Goal: Task Accomplishment & Management: Use online tool/utility

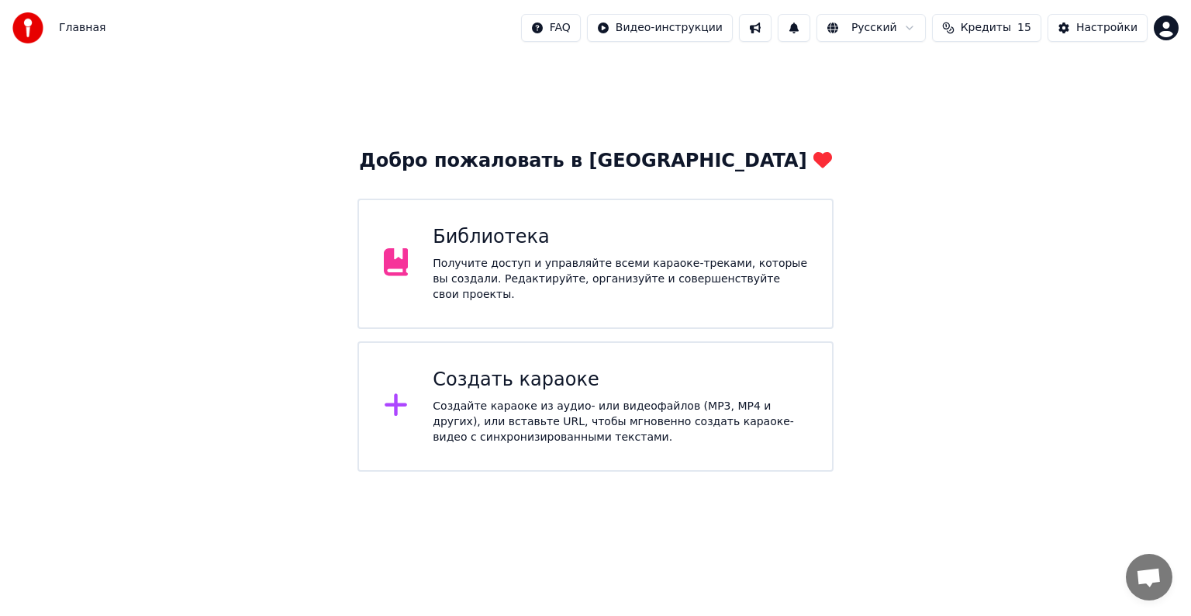
click at [560, 403] on div "Создайте караоке из аудио- или видеофайлов (MP3, MP4 и других), или вставьте UR…" at bounding box center [620, 422] width 375 height 47
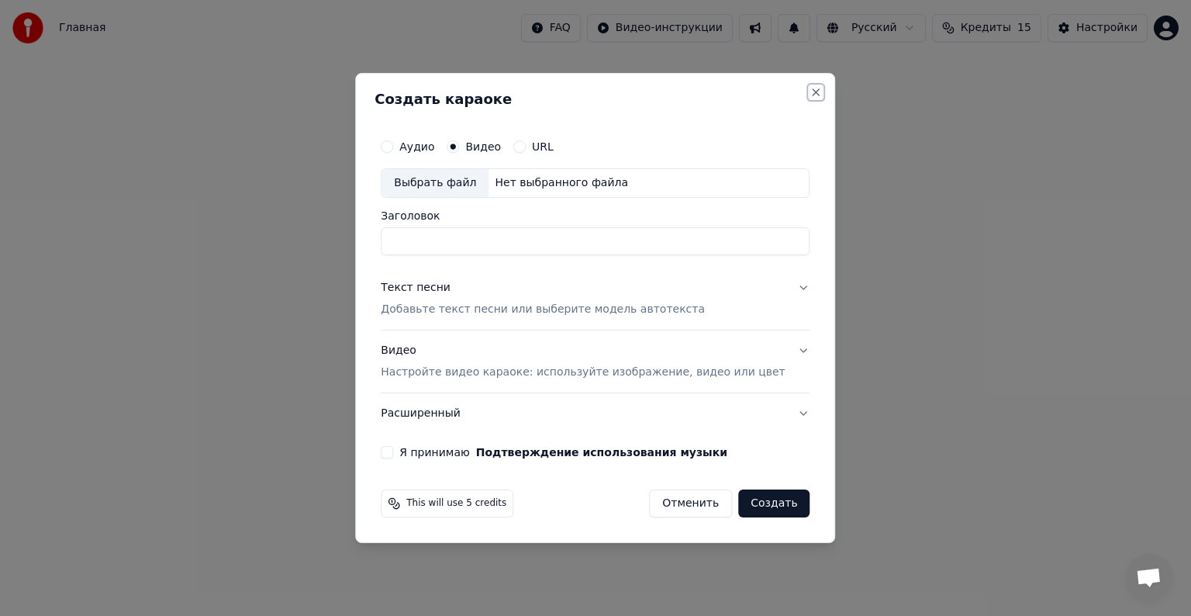
click at [810, 87] on button "Close" at bounding box center [816, 92] width 12 height 12
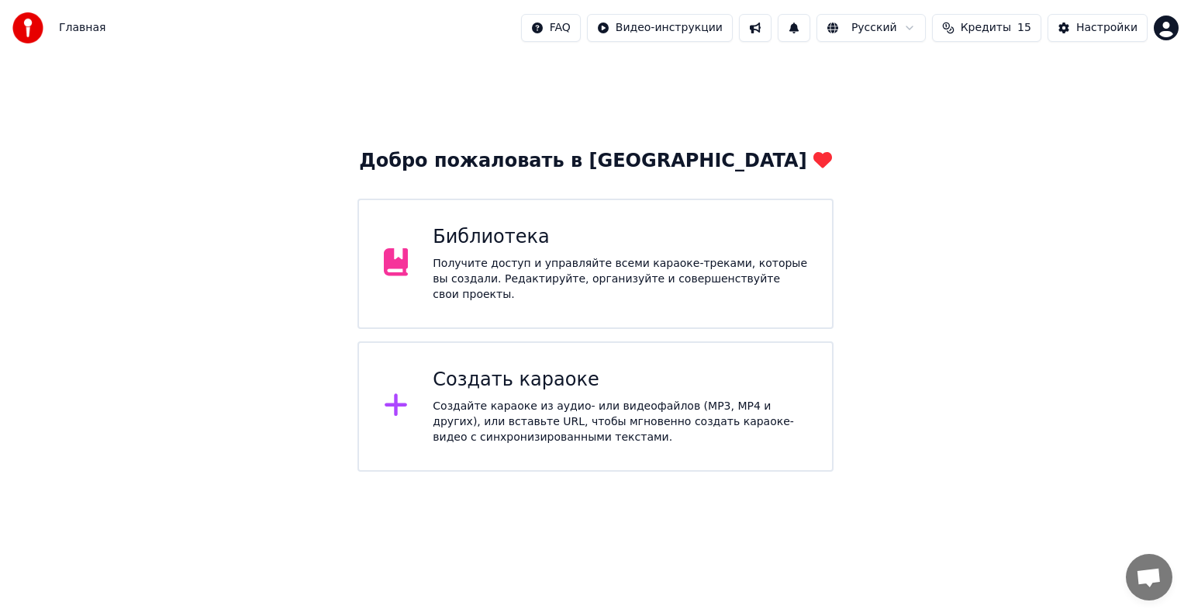
click at [555, 257] on div "Библиотека Получите доступ и управляйте всеми караоке-треками, которые вы созда…" at bounding box center [620, 264] width 375 height 78
click at [520, 409] on div "Создайте караоке из аудио- или видеофайлов (MP3, MP4 и других), или вставьте UR…" at bounding box center [620, 422] width 375 height 47
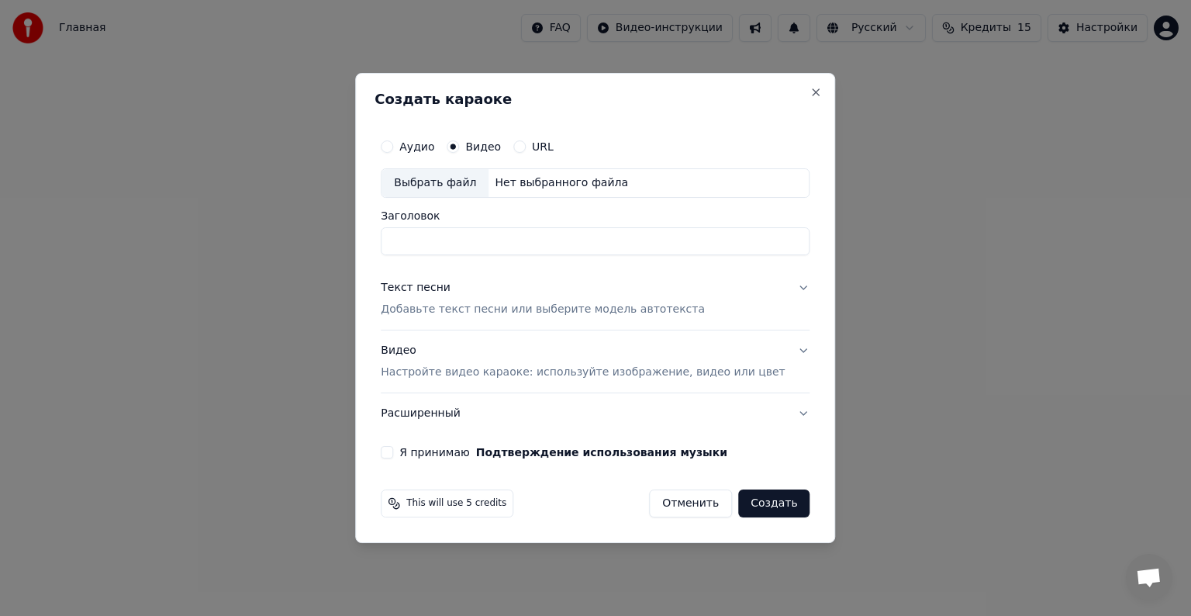
click at [393, 144] on button "Аудио" at bounding box center [387, 146] width 12 height 12
click at [473, 181] on div "Выбрать файл" at bounding box center [435, 183] width 107 height 28
type input "**********"
click at [782, 287] on button "Текст песни Добавьте текст песни или выберите модель автотекста" at bounding box center [595, 299] width 429 height 62
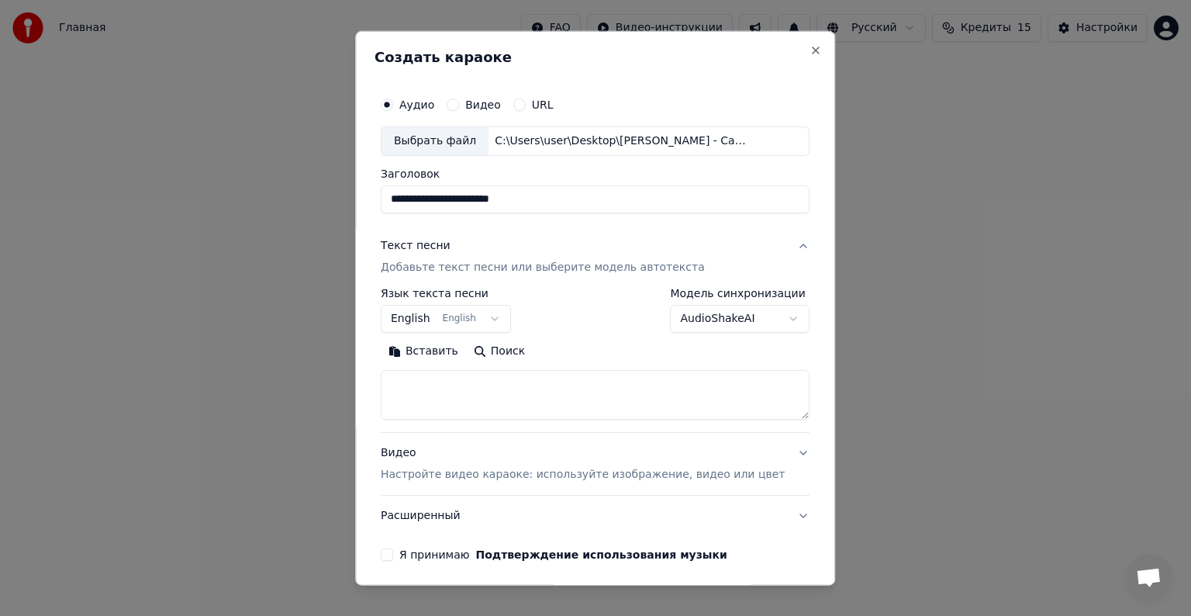
click at [762, 319] on body "**********" at bounding box center [595, 236] width 1191 height 472
click at [510, 322] on button "English English" at bounding box center [446, 319] width 130 height 28
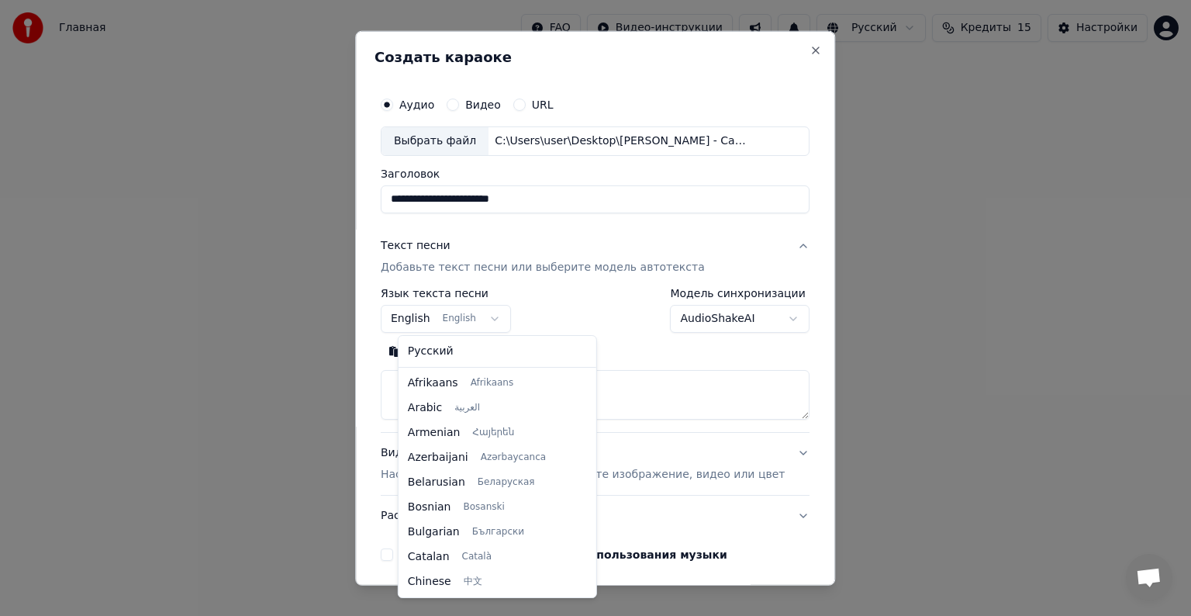
scroll to position [124, 0]
select select "**"
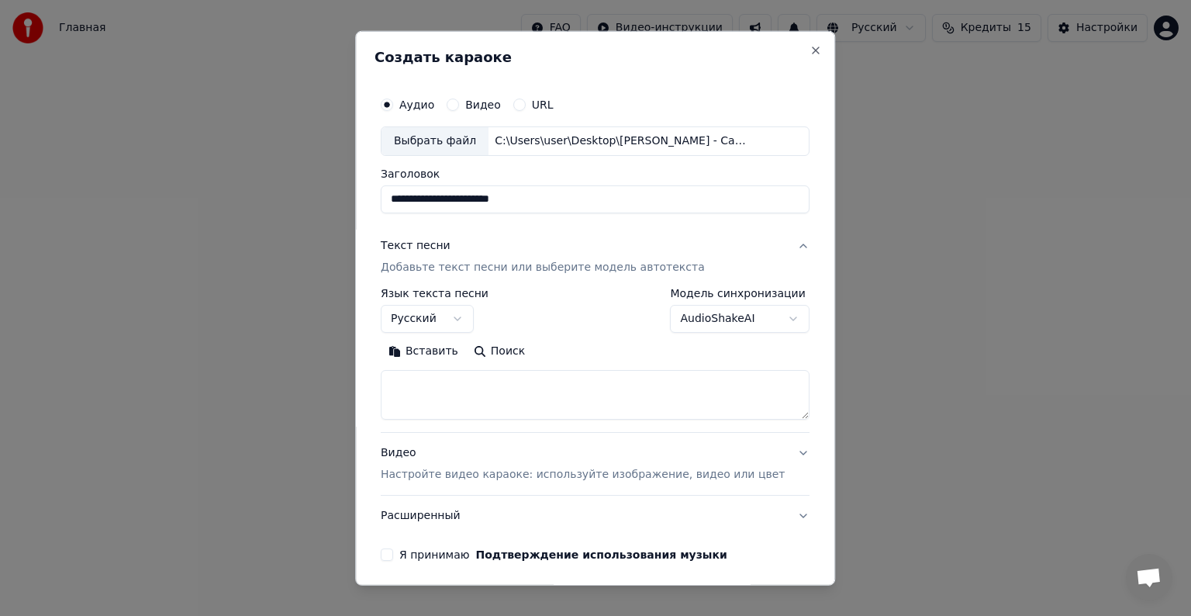
click at [459, 102] on button "Видео" at bounding box center [453, 104] width 12 height 12
click at [449, 145] on div "Выбрать файл" at bounding box center [435, 141] width 107 height 28
click at [412, 105] on div "Аудио" at bounding box center [408, 104] width 54 height 12
click at [393, 105] on button "Аудио" at bounding box center [387, 104] width 12 height 12
click at [441, 140] on div "Выбрать файл" at bounding box center [435, 141] width 107 height 28
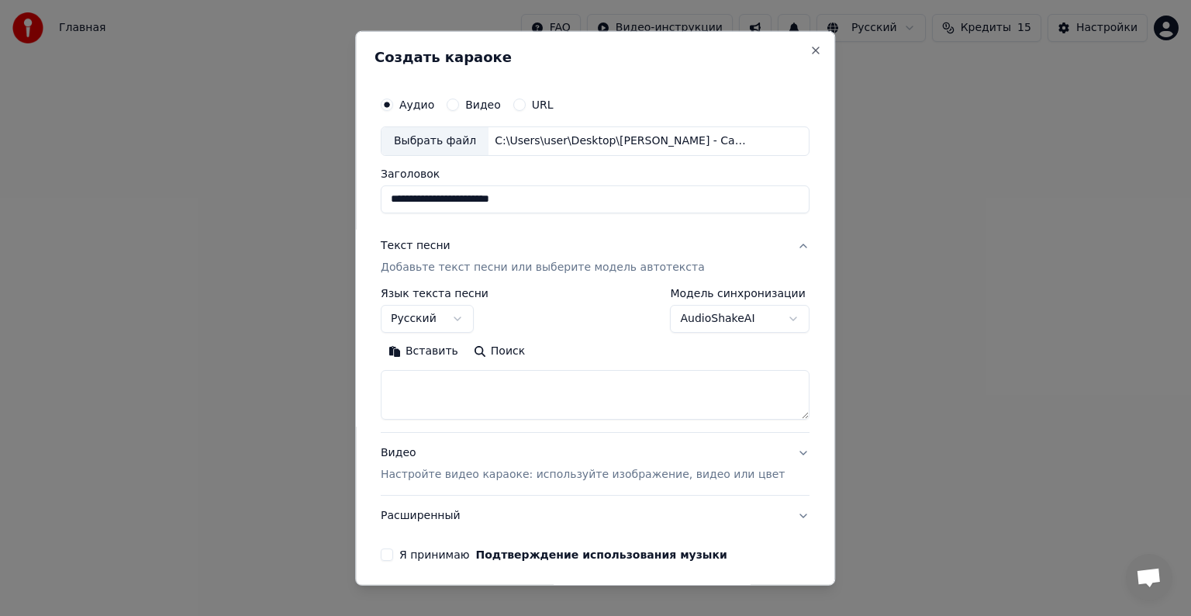
click at [479, 199] on input "**********" at bounding box center [595, 199] width 429 height 28
type input "**********"
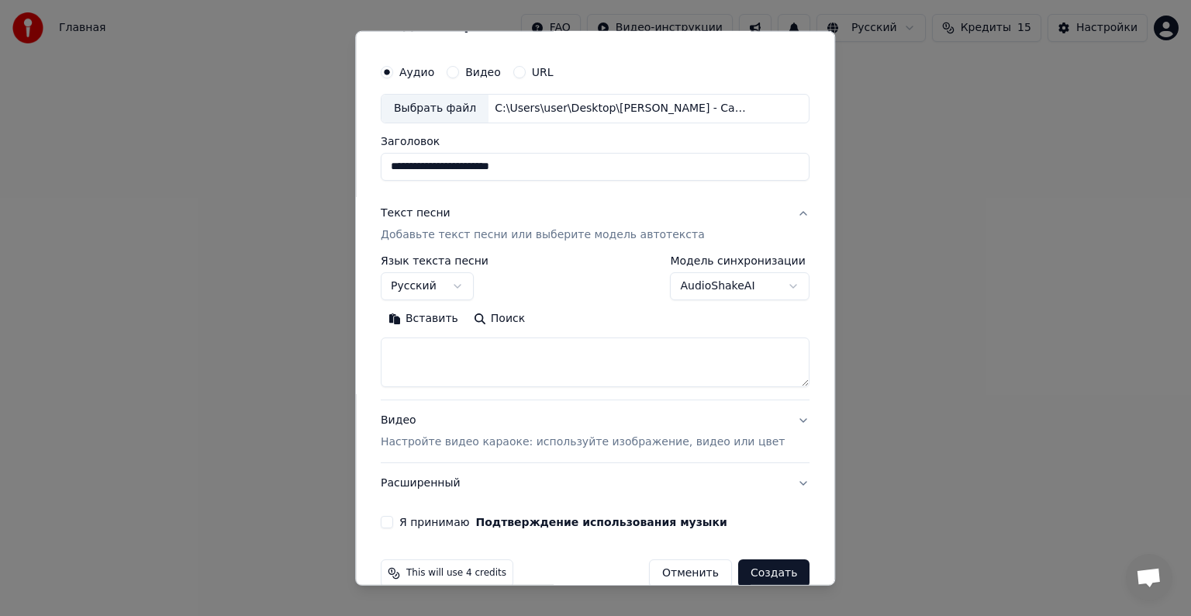
scroll to position [59, 0]
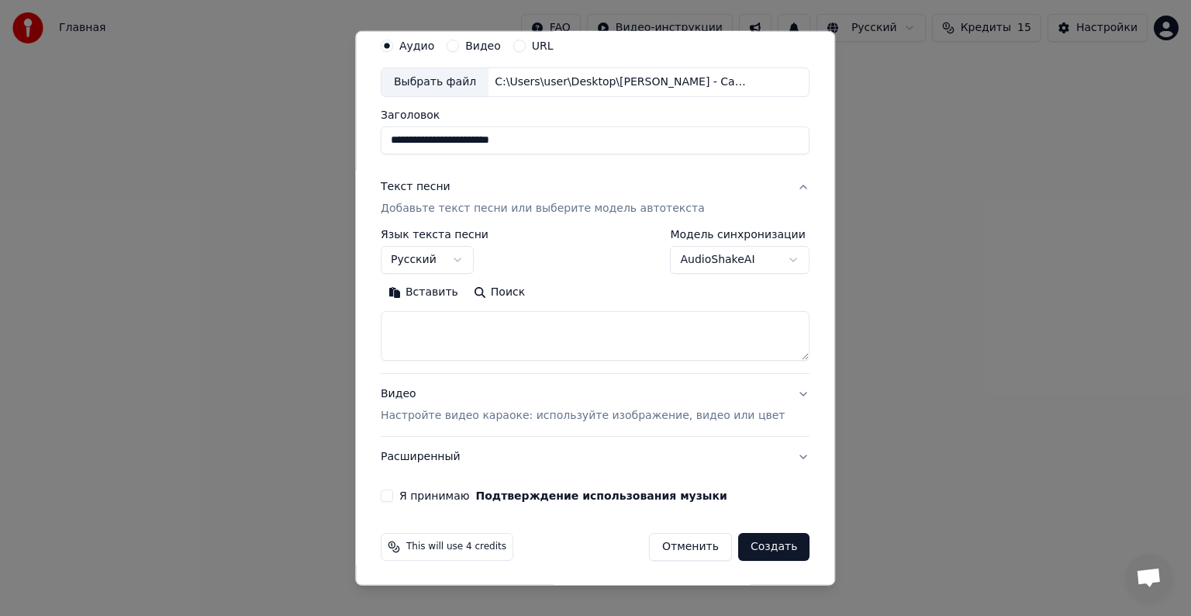
click at [775, 393] on button "Видео Настройте видео караоке: используйте изображение, видео или цвет" at bounding box center [595, 405] width 429 height 62
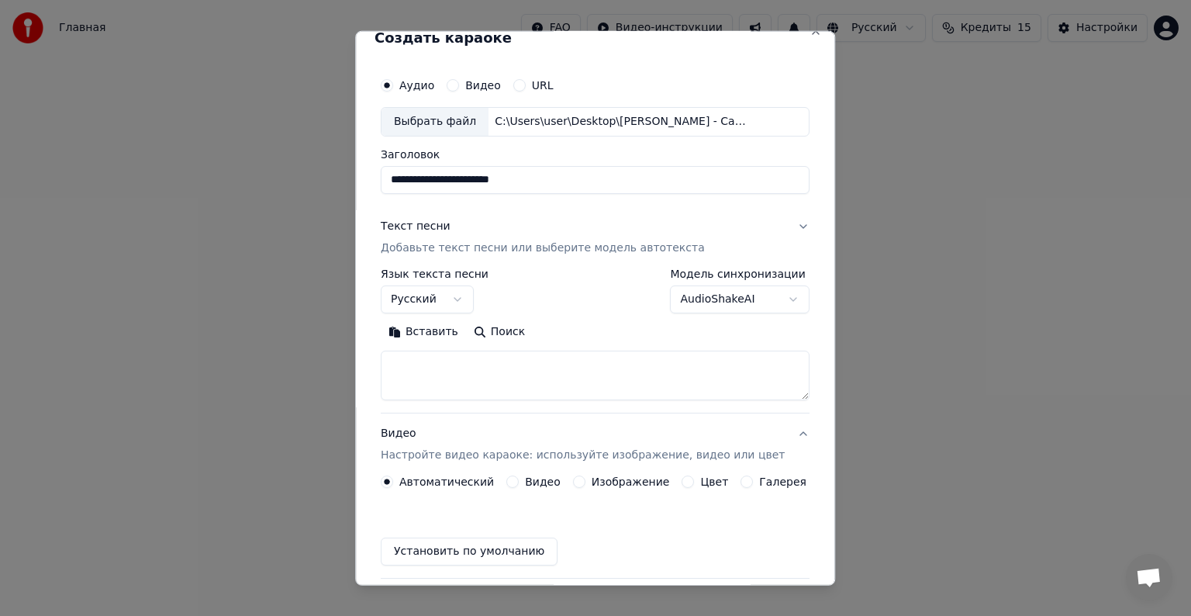
scroll to position [17, 0]
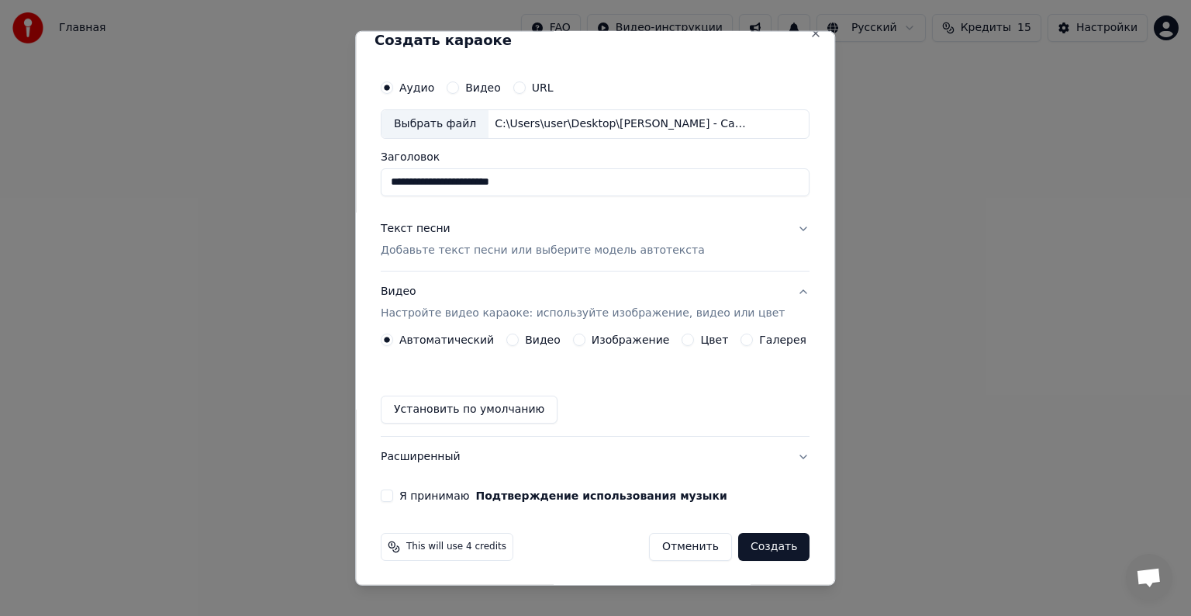
click at [517, 333] on button "Видео" at bounding box center [512, 339] width 12 height 12
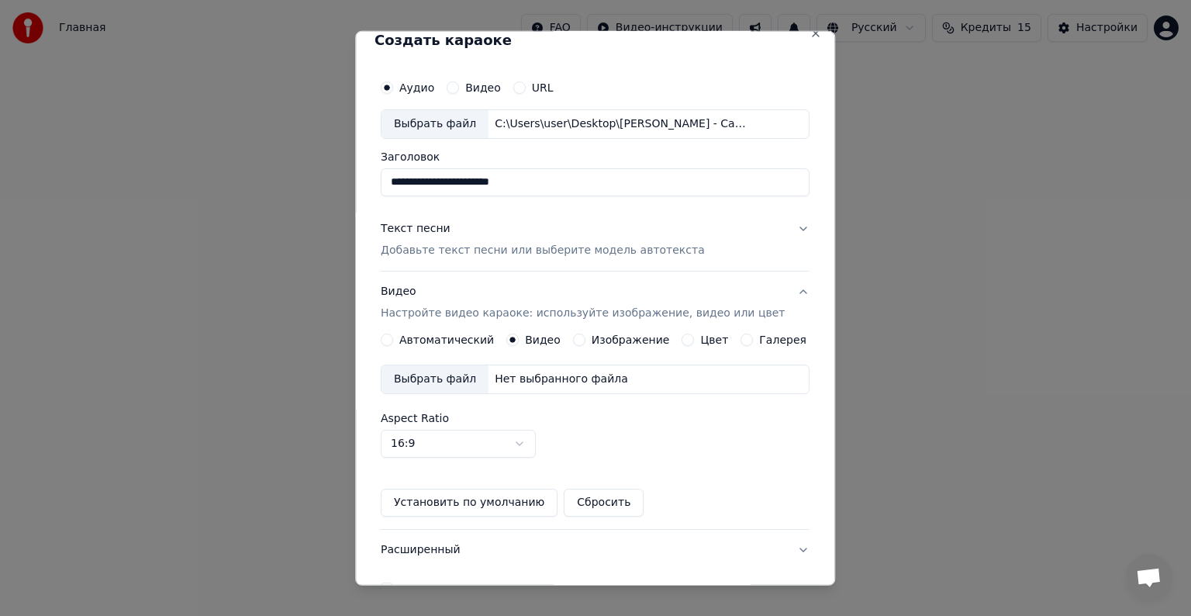
click at [447, 375] on div "Выбрать файл" at bounding box center [435, 379] width 107 height 28
click at [782, 227] on button "Текст песни Добавьте текст песни или выберите модель автотекста" at bounding box center [595, 240] width 429 height 62
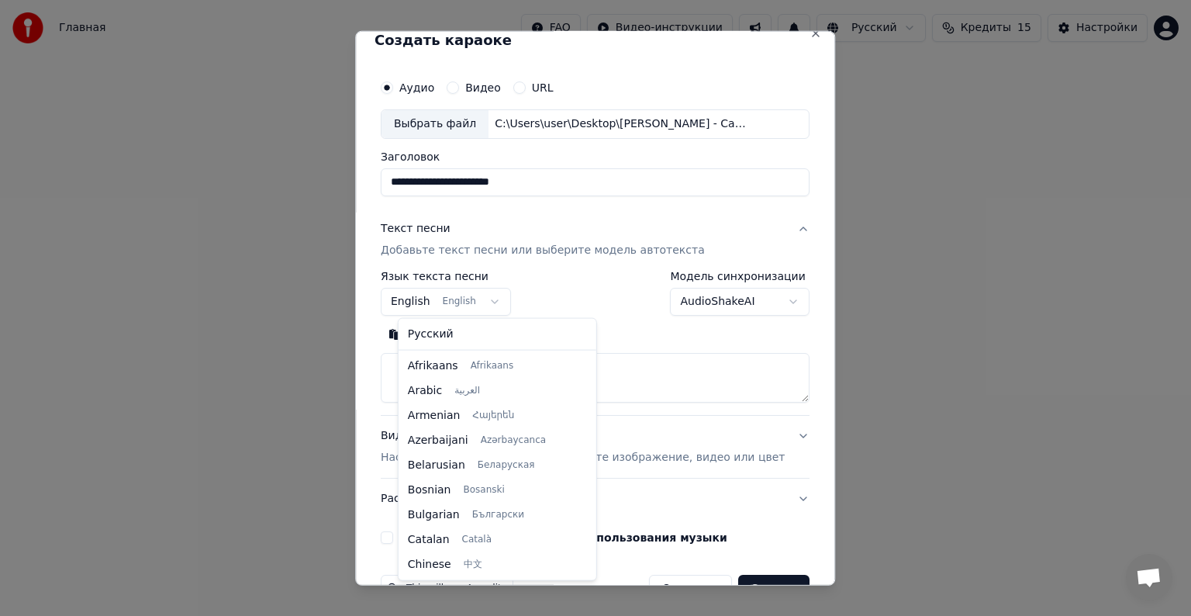
click at [500, 296] on body "**********" at bounding box center [595, 236] width 1191 height 472
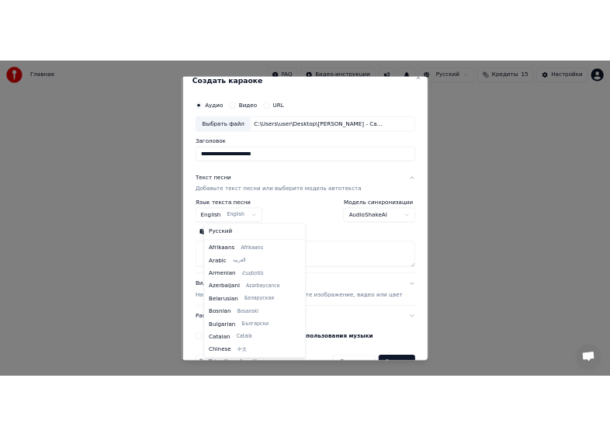
scroll to position [124, 0]
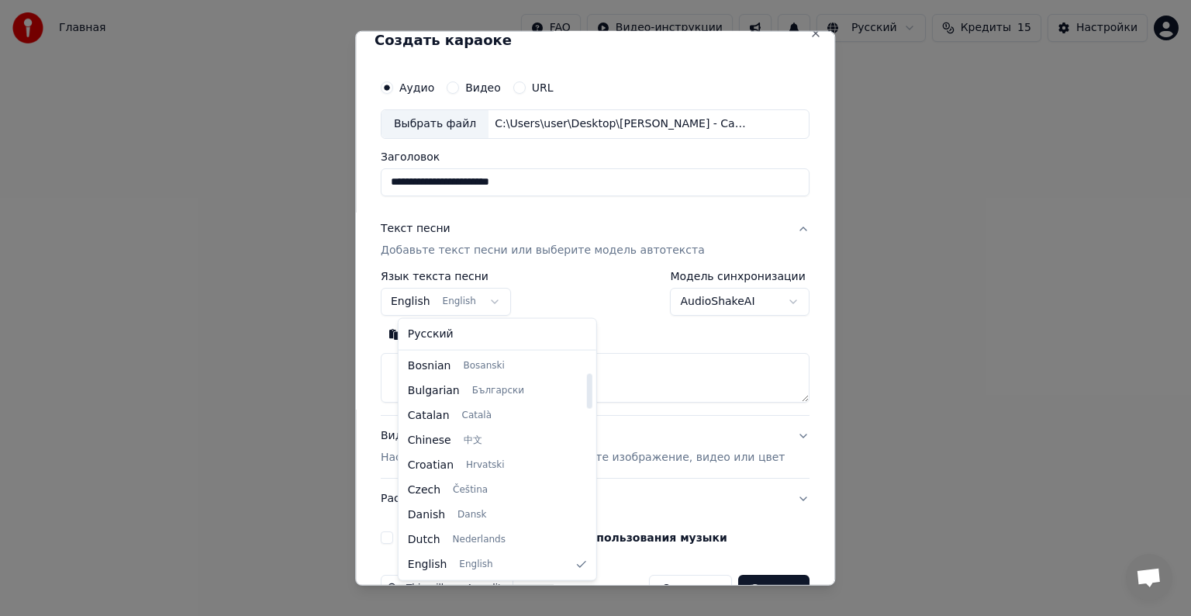
select select "**"
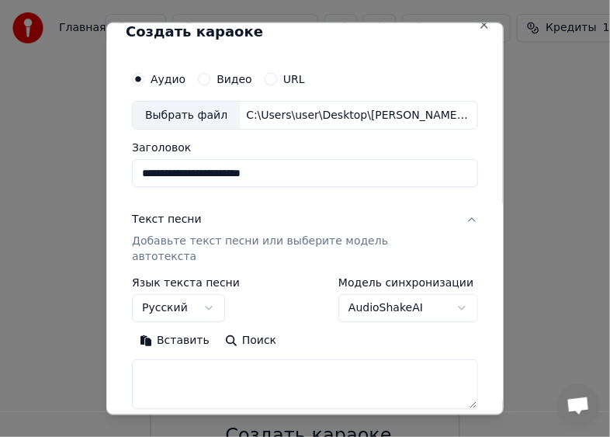
click at [456, 223] on button "Текст песни Добавьте текст песни или выберите модель автотекста" at bounding box center [305, 238] width 346 height 78
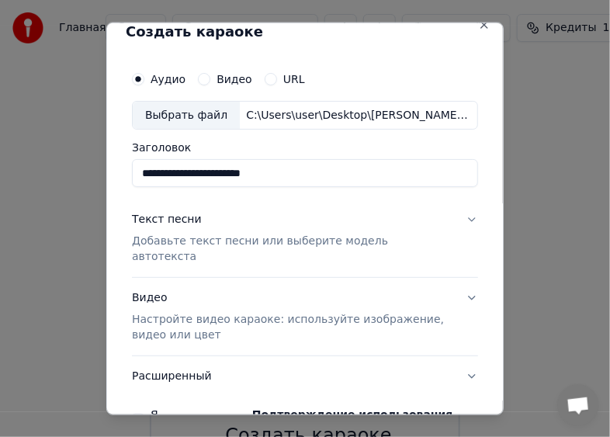
click at [458, 219] on button "Текст песни Добавьте текст песни или выберите модель автотекста" at bounding box center [305, 238] width 346 height 78
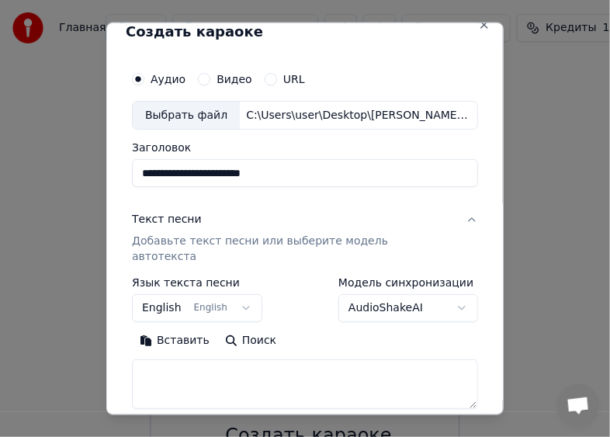
click at [171, 328] on button "Вставить" at bounding box center [174, 340] width 85 height 25
type textarea "**********"
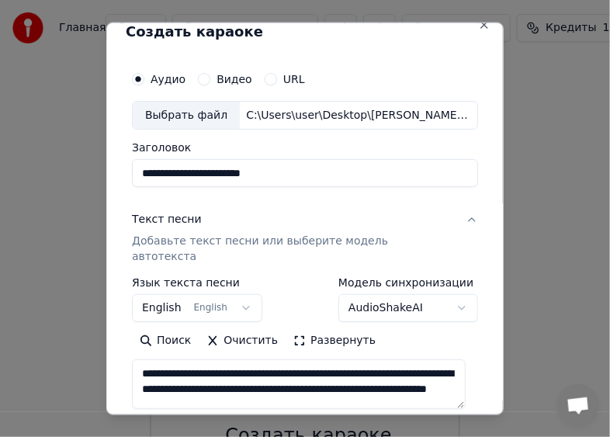
scroll to position [10, 0]
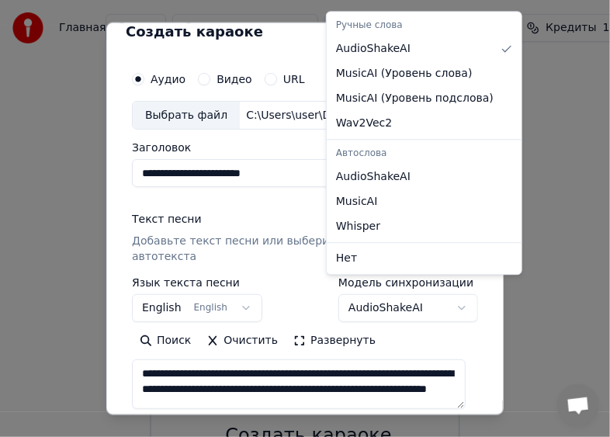
click at [446, 295] on body "**********" at bounding box center [305, 279] width 610 height 558
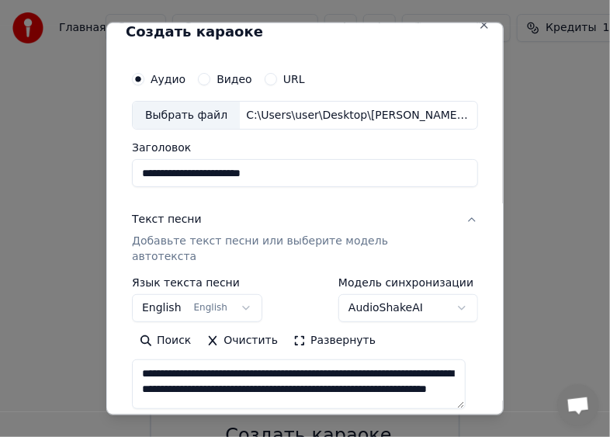
click at [446, 295] on body "**********" at bounding box center [305, 279] width 610 height 558
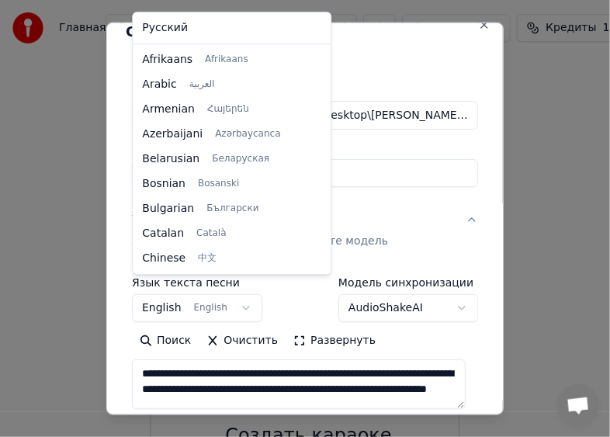
click at [230, 290] on body "**********" at bounding box center [305, 279] width 610 height 558
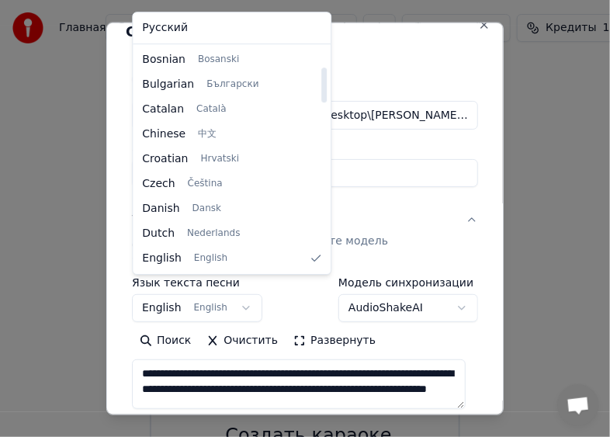
select select "**"
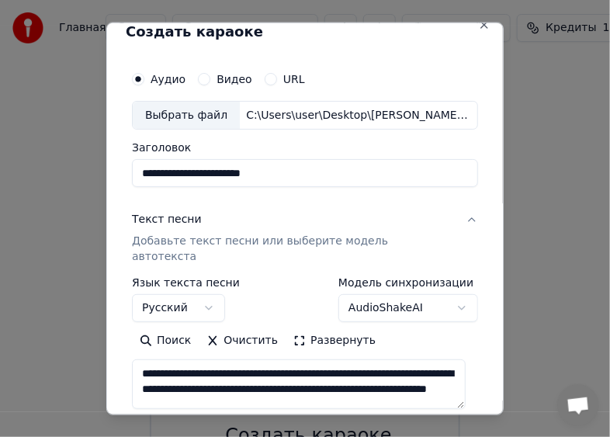
click at [425, 379] on textarea "**********" at bounding box center [298, 384] width 333 height 50
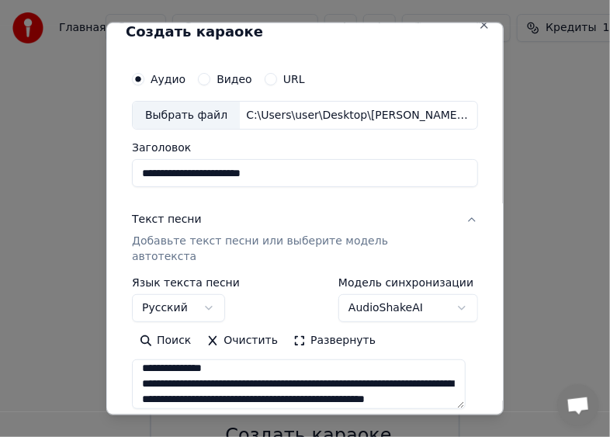
type textarea "**********"
click at [209, 328] on button "Очистить" at bounding box center [242, 340] width 87 height 25
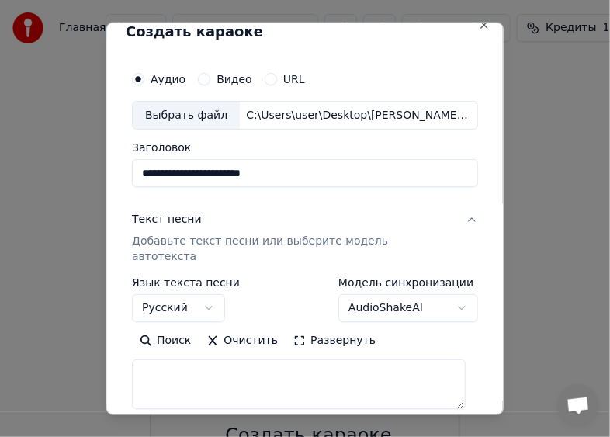
scroll to position [0, 0]
click at [161, 359] on textarea at bounding box center [298, 384] width 333 height 50
click at [165, 328] on button "Вставить" at bounding box center [174, 340] width 85 height 25
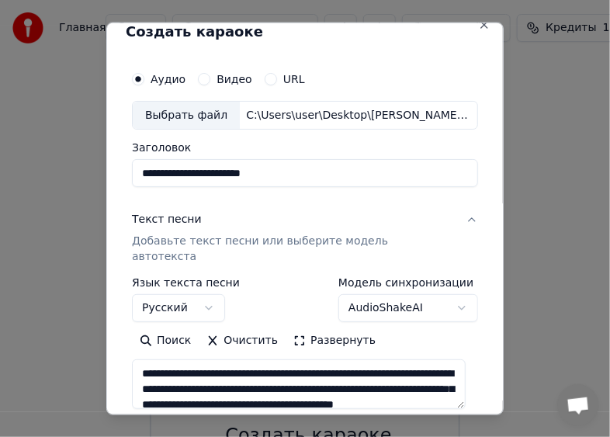
click at [283, 359] on textarea "**********" at bounding box center [298, 384] width 333 height 50
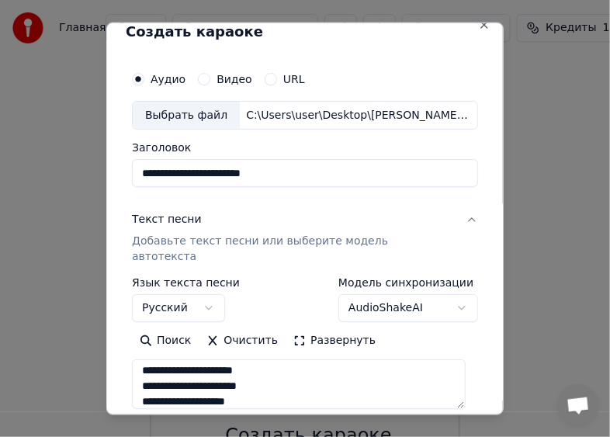
scroll to position [112, 0]
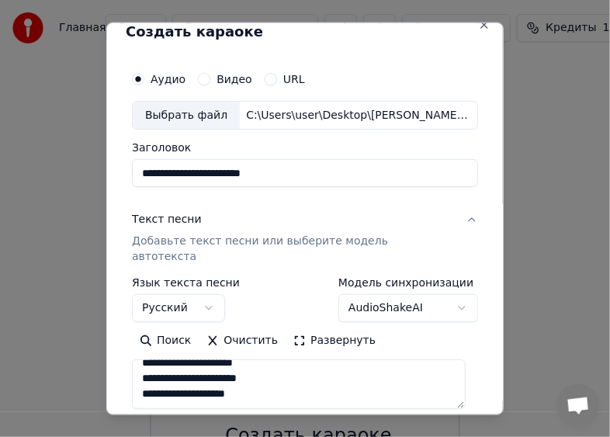
type textarea "**********"
click at [169, 385] on textarea "**********" at bounding box center [298, 384] width 333 height 50
click at [166, 385] on textarea "**********" at bounding box center [298, 384] width 333 height 50
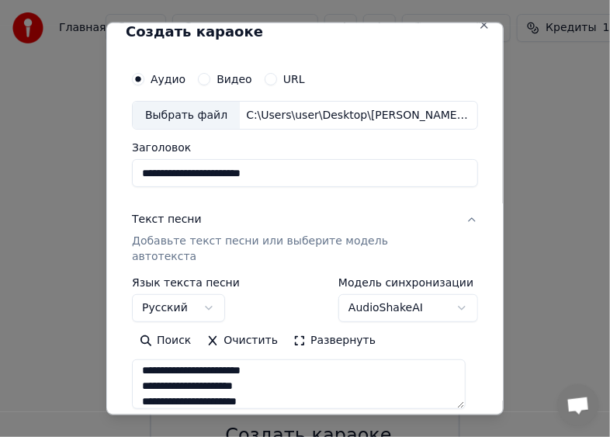
scroll to position [0, 0]
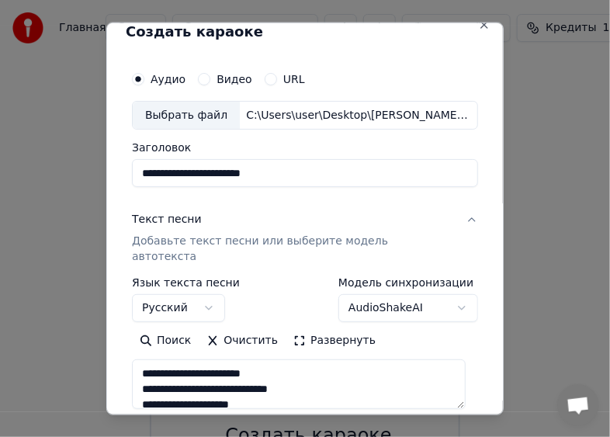
drag, startPoint x: 261, startPoint y: 364, endPoint x: 53, endPoint y: 330, distance: 211.4
click at [53, 330] on body "**********" at bounding box center [305, 279] width 610 height 558
click at [225, 328] on button "Очистить" at bounding box center [242, 340] width 87 height 25
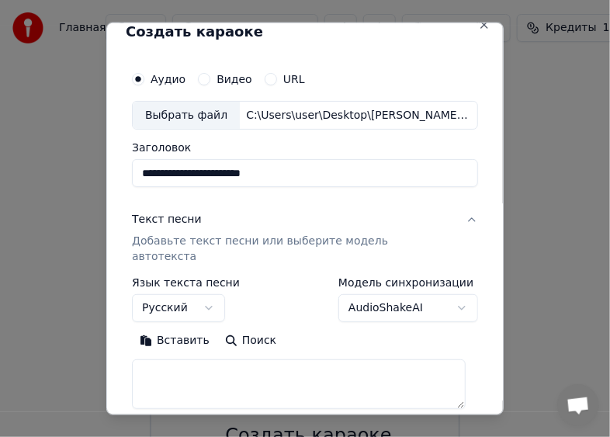
click at [171, 328] on button "Вставить" at bounding box center [174, 340] width 85 height 25
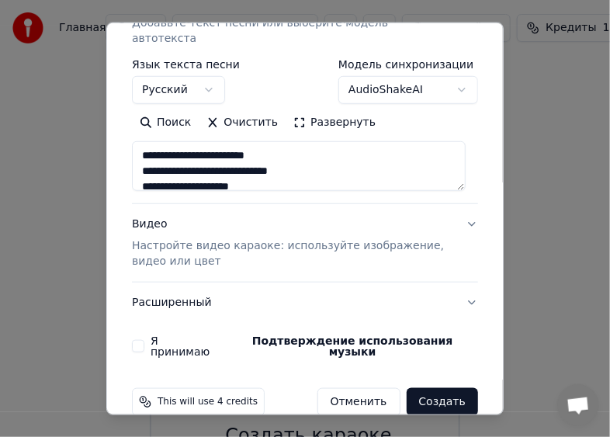
click at [462, 206] on button "Видео Настройте видео караоке: используйте изображение, видео или цвет" at bounding box center [305, 243] width 346 height 78
type textarea "**********"
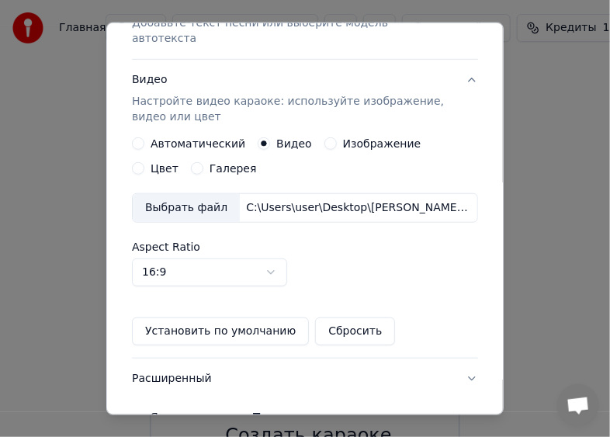
drag, startPoint x: 258, startPoint y: 126, endPoint x: 314, endPoint y: 130, distance: 55.9
click at [259, 137] on button "Видео" at bounding box center [263, 143] width 12 height 12
click at [324, 137] on button "Изображение" at bounding box center [330, 143] width 12 height 12
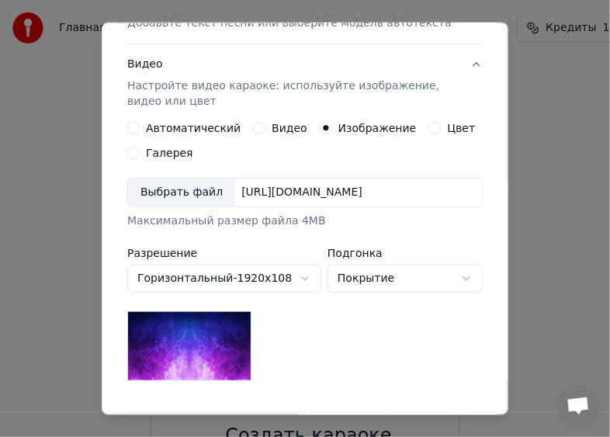
click at [253, 123] on div "Видео" at bounding box center [280, 128] width 54 height 12
click at [253, 126] on button "Видео" at bounding box center [259, 128] width 12 height 12
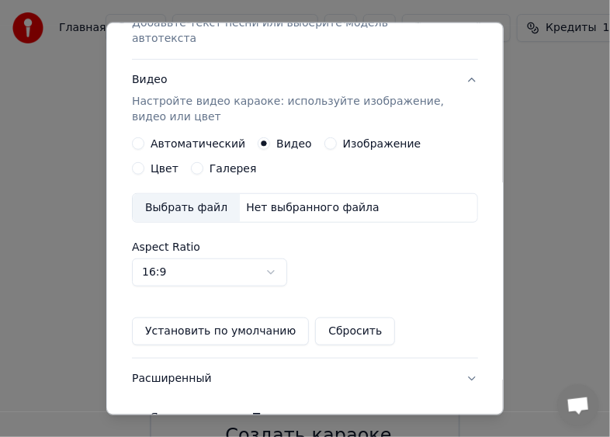
click at [217, 195] on div "Выбрать файл" at bounding box center [186, 208] width 107 height 28
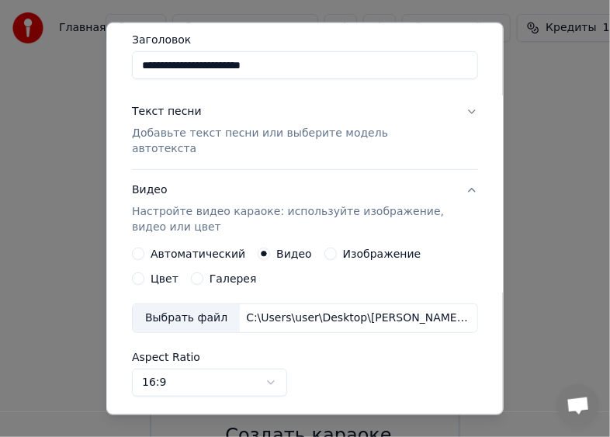
scroll to position [78, 0]
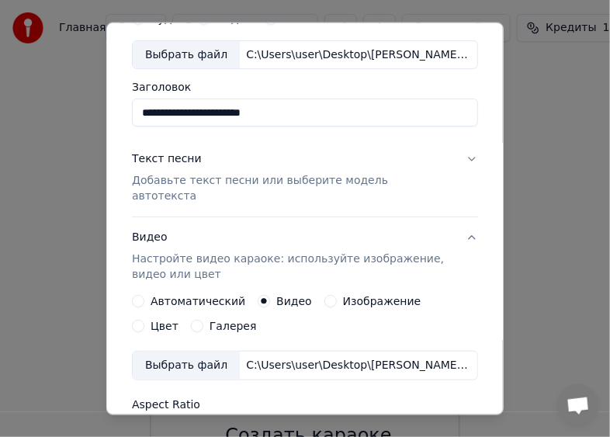
click at [459, 157] on button "Текст песни Добавьте текст песни или выберите модель автотекста" at bounding box center [305, 178] width 346 height 78
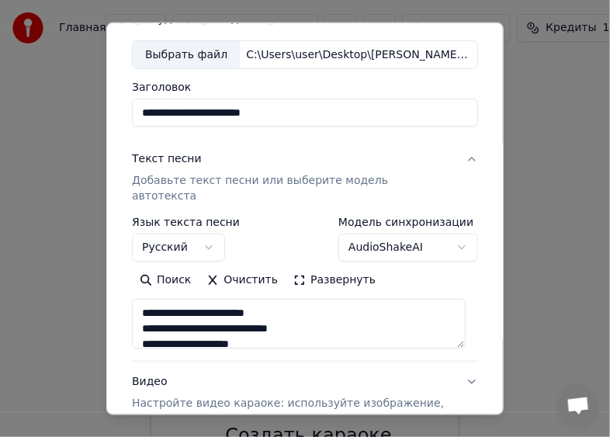
click at [460, 157] on button "Текст песни Добавьте текст песни или выберите модель автотекста" at bounding box center [305, 178] width 346 height 78
type textarea "**********"
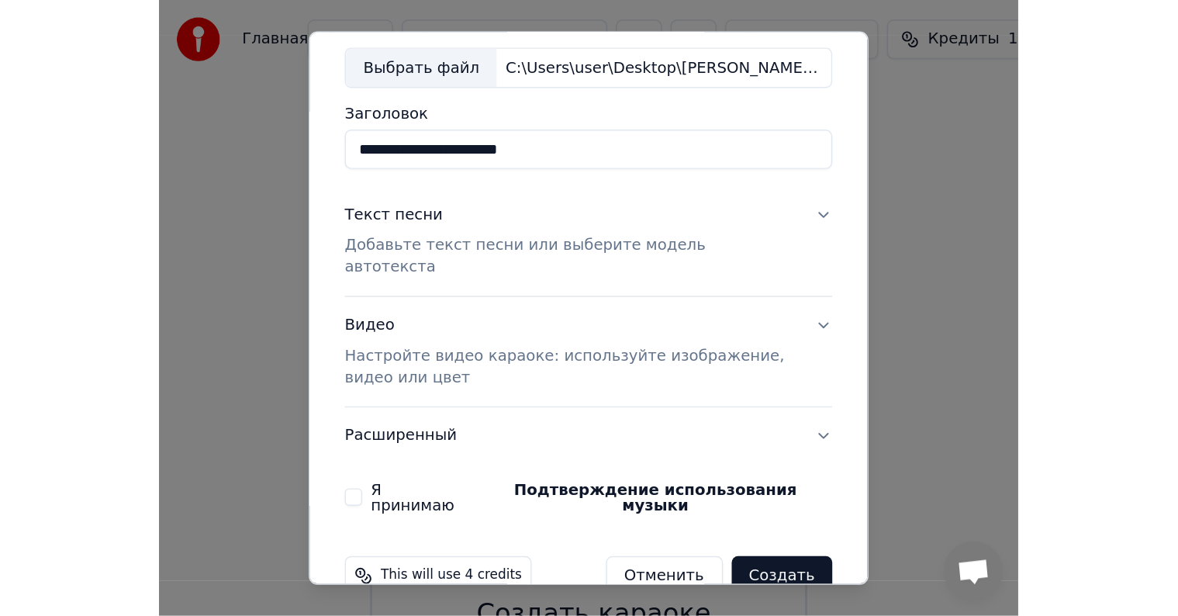
scroll to position [91, 0]
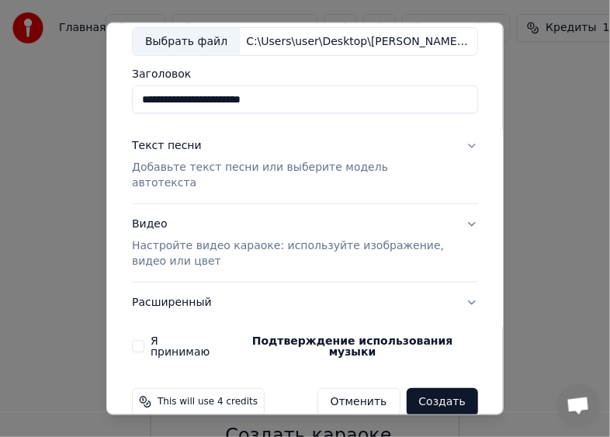
click at [459, 205] on button "Видео Настройте видео караоке: используйте изображение, видео или цвет" at bounding box center [305, 243] width 346 height 78
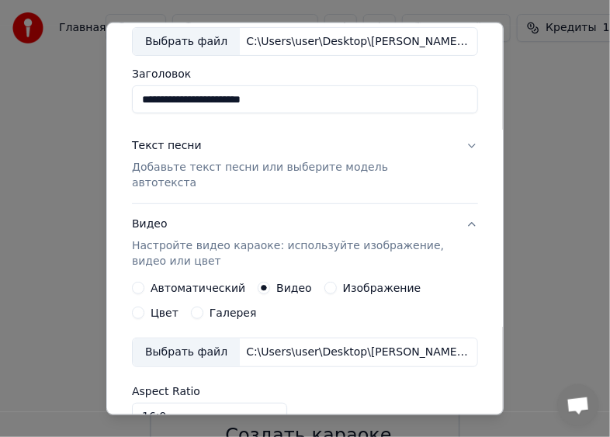
click at [459, 205] on button "Видео Настройте видео караоке: используйте изображение, видео или цвет" at bounding box center [305, 243] width 346 height 78
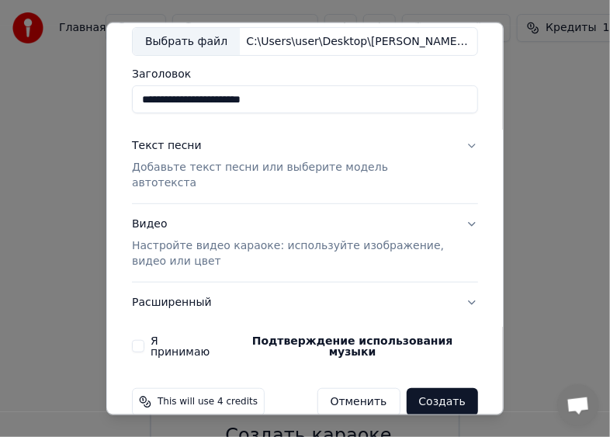
click at [440, 388] on button "Создать" at bounding box center [441, 402] width 71 height 28
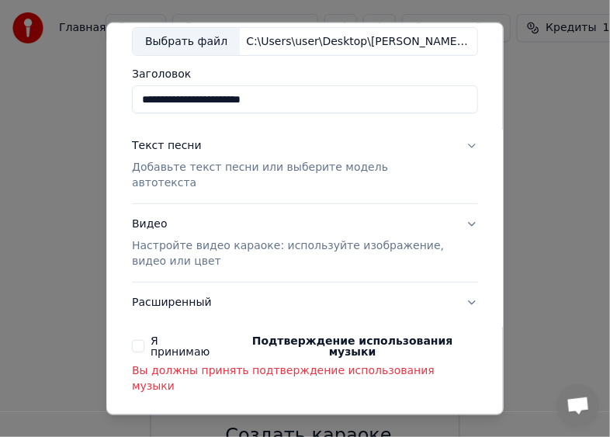
click at [133, 340] on button "Я принимаю Подтверждение использования музыки" at bounding box center [138, 346] width 12 height 12
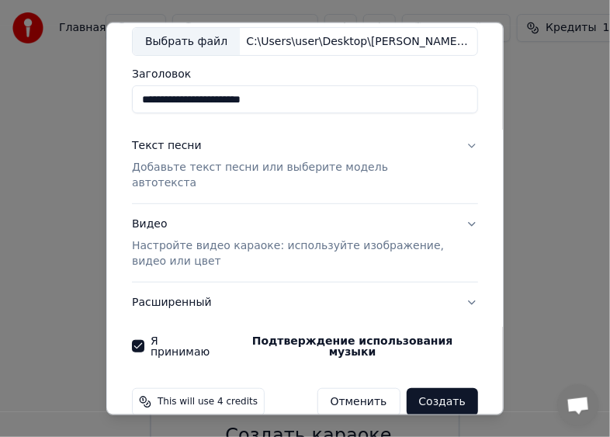
click at [441, 388] on button "Создать" at bounding box center [441, 402] width 71 height 28
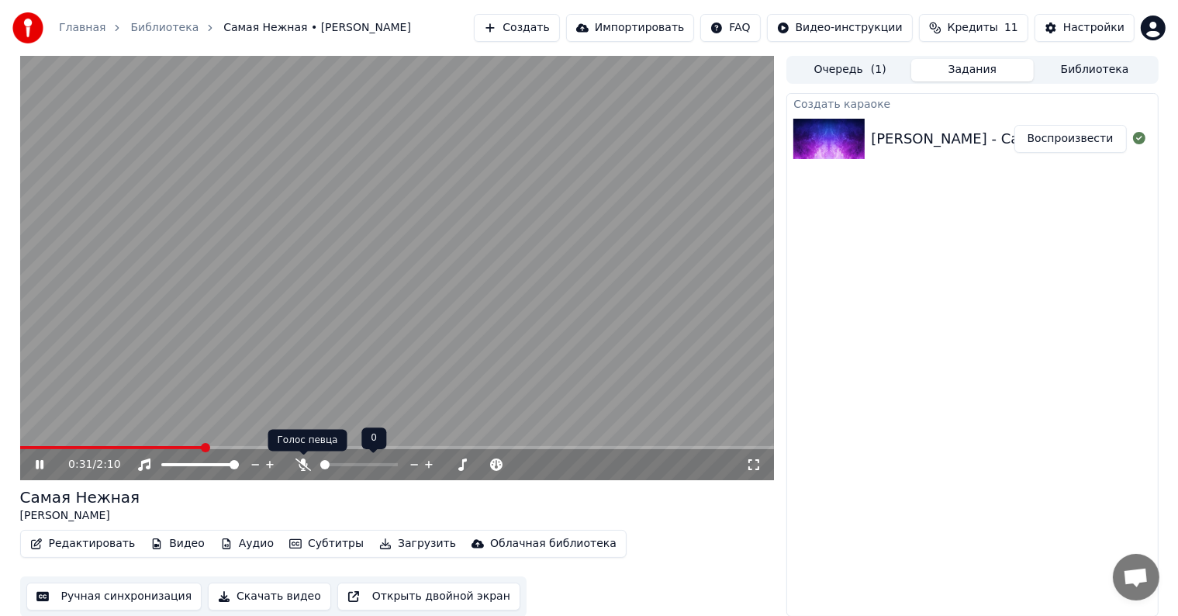
click at [301, 462] on icon at bounding box center [303, 464] width 16 height 12
click at [301, 462] on icon at bounding box center [303, 464] width 9 height 12
click at [301, 462] on icon at bounding box center [303, 464] width 16 height 12
click at [301, 462] on icon at bounding box center [303, 464] width 9 height 12
click at [301, 462] on icon at bounding box center [303, 464] width 16 height 12
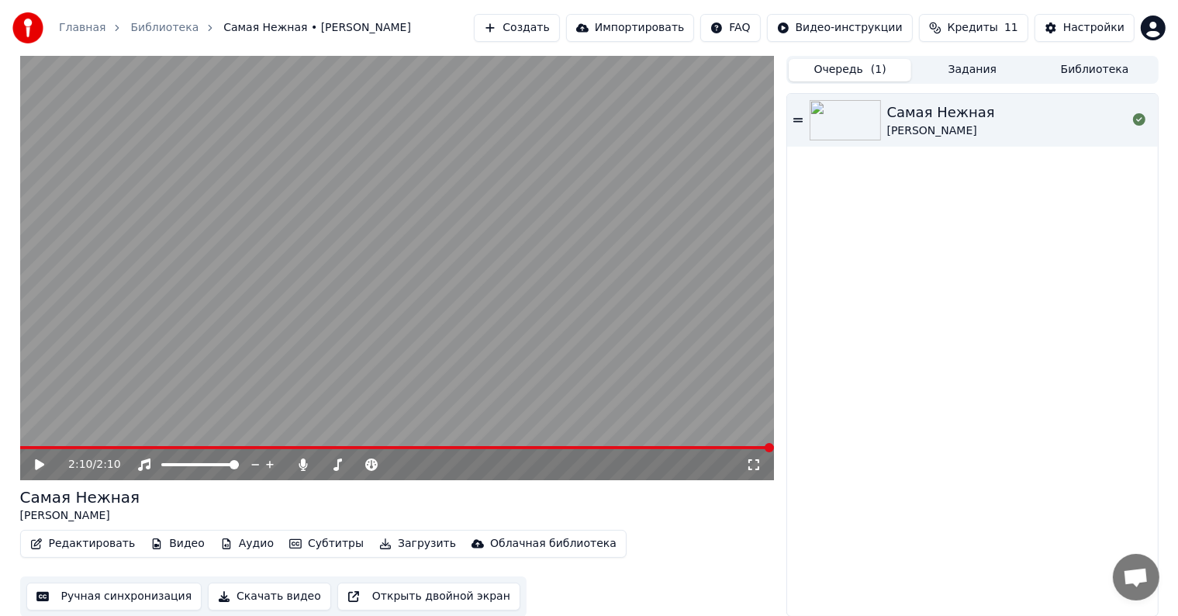
click at [834, 71] on button "Очередь ( 1 )" at bounding box center [850, 70] width 123 height 22
click at [970, 74] on button "Задания" at bounding box center [972, 70] width 123 height 22
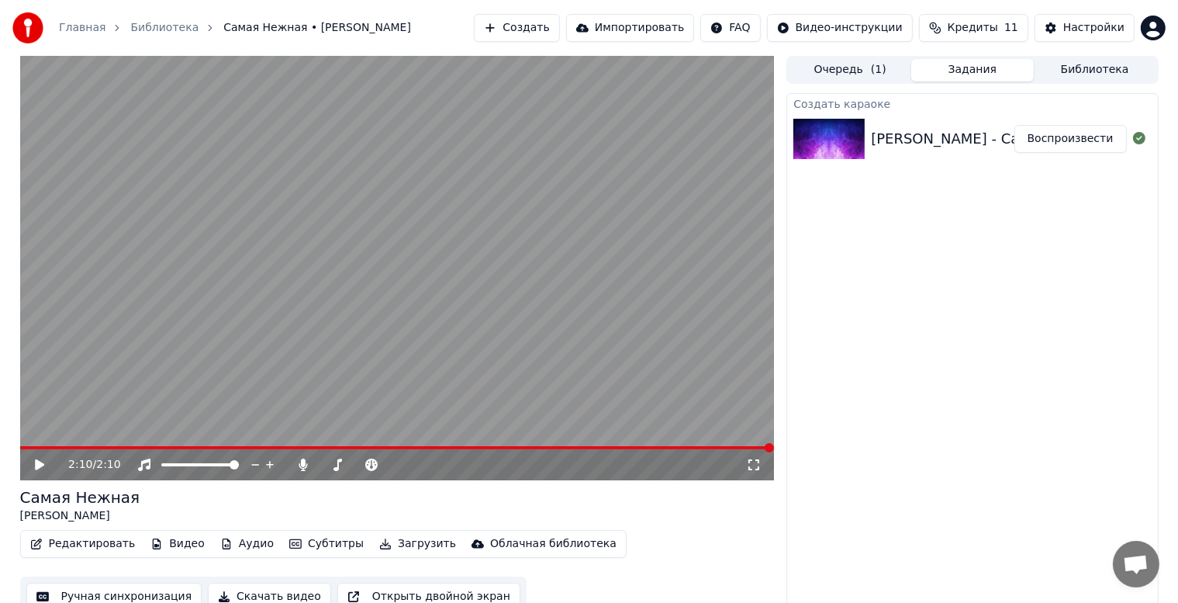
click at [1101, 69] on button "Библиотека" at bounding box center [1095, 70] width 123 height 22
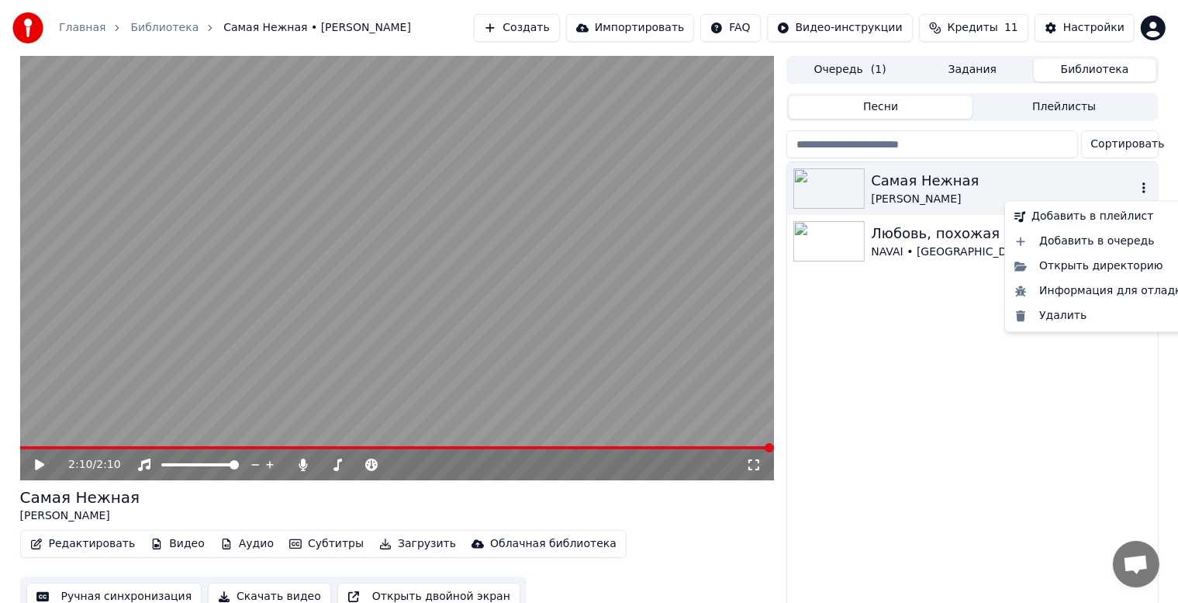
click at [1144, 189] on icon "button" at bounding box center [1143, 187] width 3 height 11
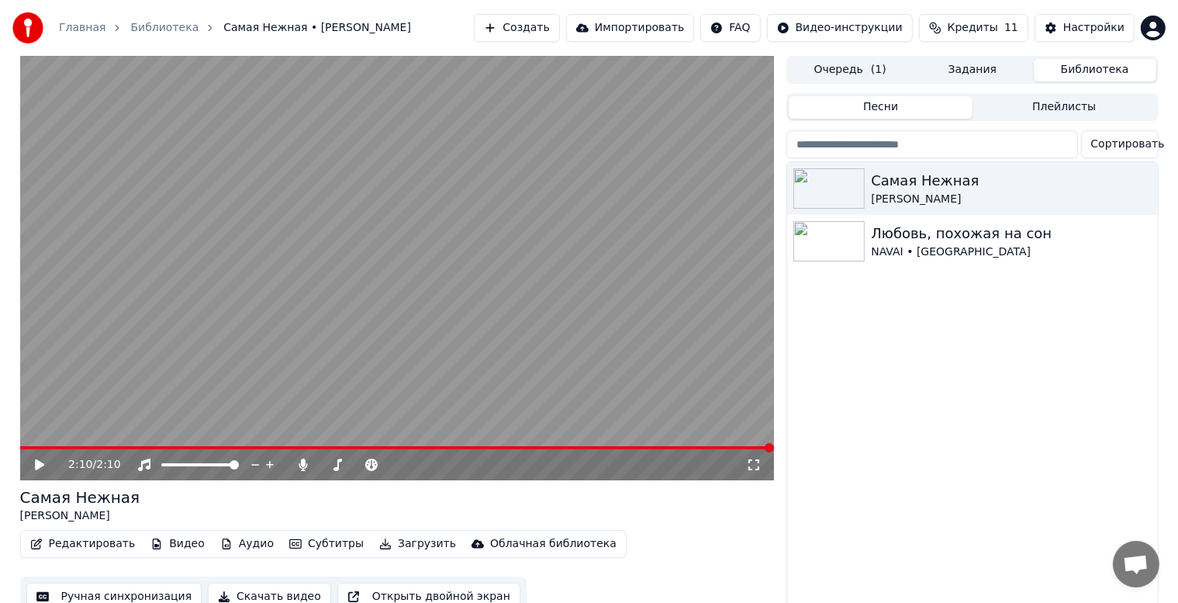
click at [1035, 439] on div "Самая Нежная [PERSON_NAME] Любовь, похожая на сон NAVAI • [GEOGRAPHIC_DATA]" at bounding box center [972, 387] width 370 height 451
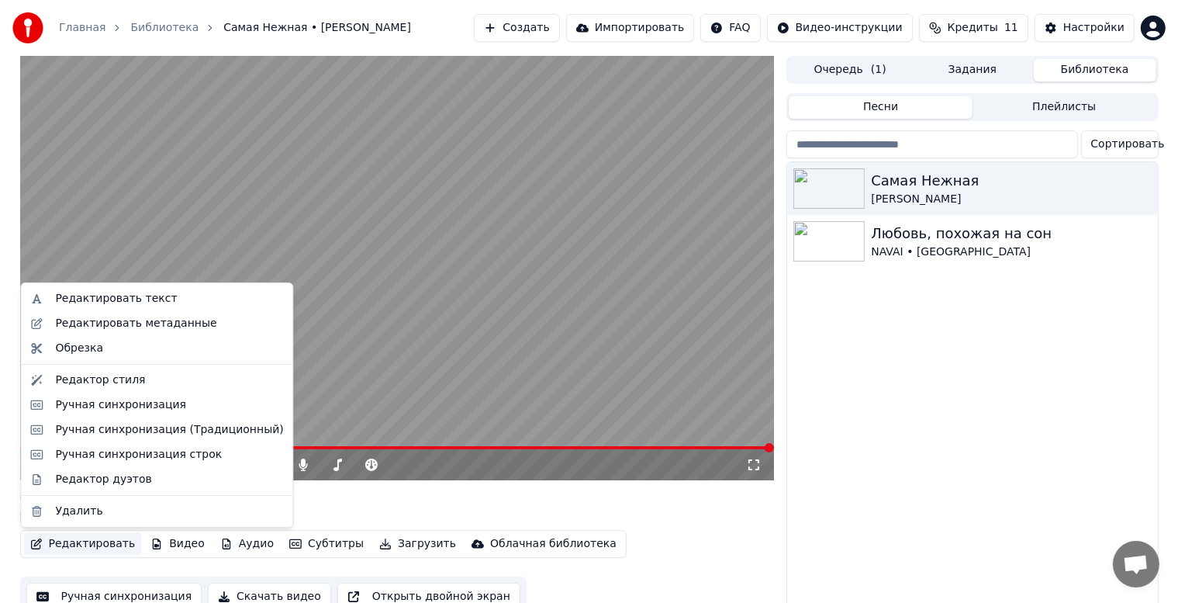
click at [74, 544] on button "Редактировать" at bounding box center [83, 544] width 118 height 22
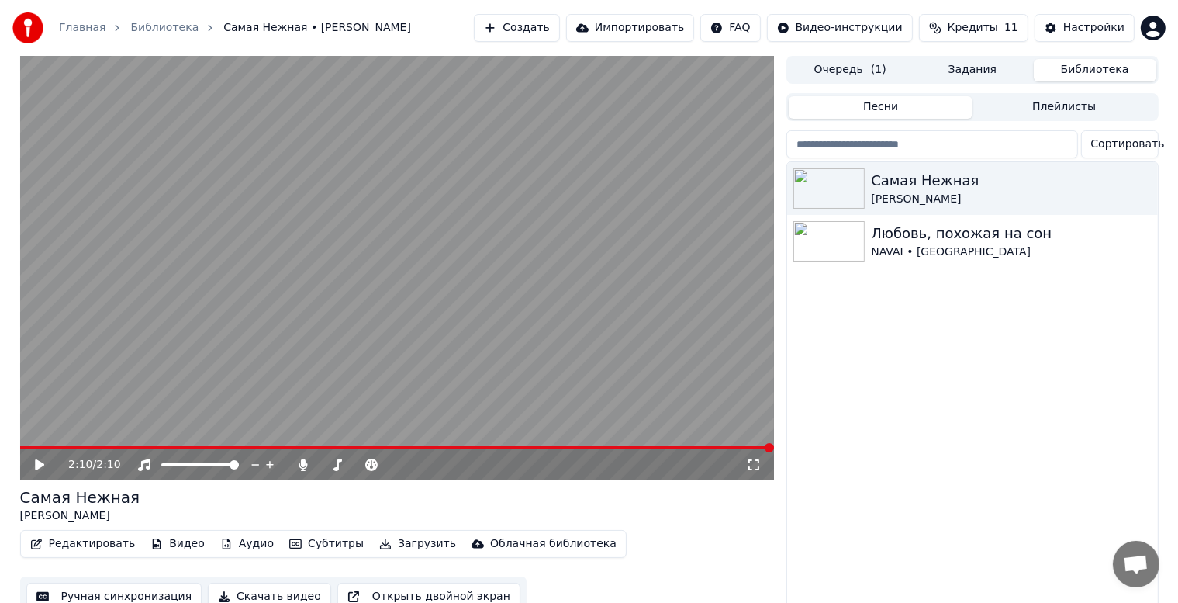
click at [1024, 379] on div "Самая Нежная [PERSON_NAME] Любовь, похожая на сон NAVAI • [GEOGRAPHIC_DATA]" at bounding box center [972, 387] width 370 height 451
click at [36, 464] on icon at bounding box center [39, 464] width 9 height 11
click at [34, 464] on icon at bounding box center [51, 464] width 36 height 12
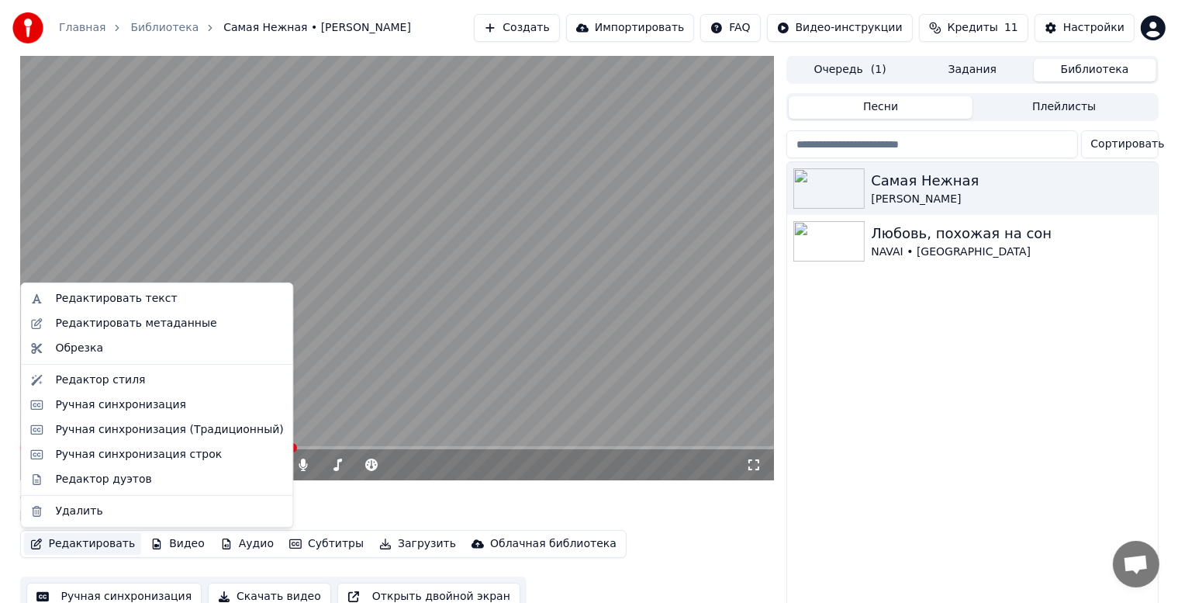
click at [74, 544] on button "Редактировать" at bounding box center [83, 544] width 118 height 22
click at [111, 382] on div "Редактор стиля" at bounding box center [100, 380] width 90 height 16
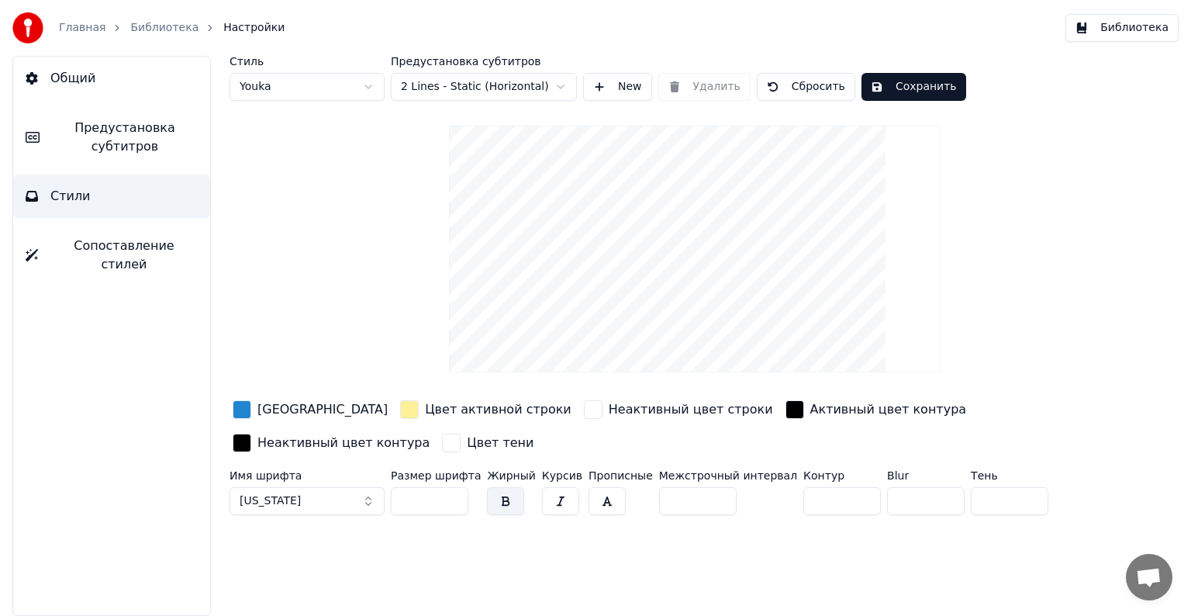
click at [239, 409] on div "button" at bounding box center [242, 409] width 19 height 19
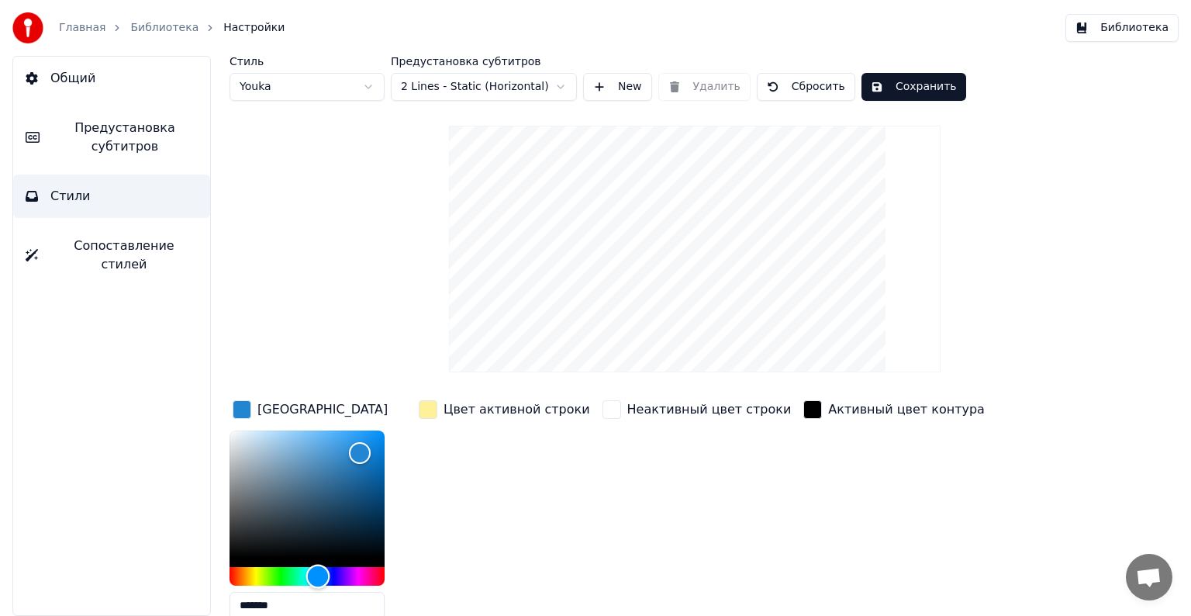
type input "*******"
click at [358, 573] on div "Hue" at bounding box center [307, 576] width 155 height 19
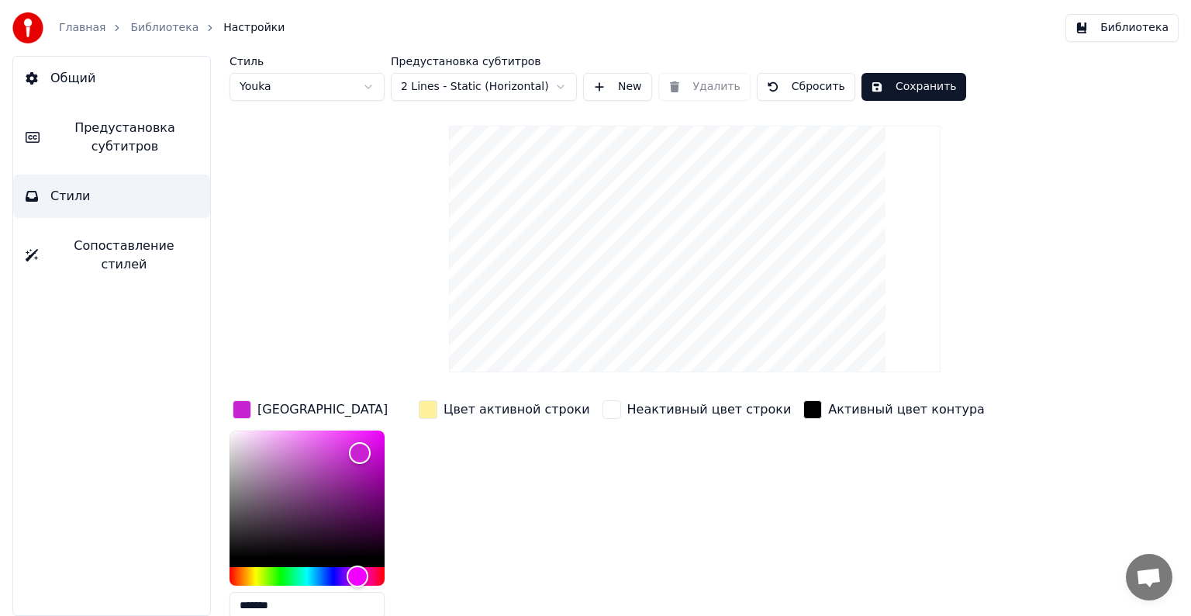
click at [427, 406] on div "button" at bounding box center [428, 409] width 19 height 19
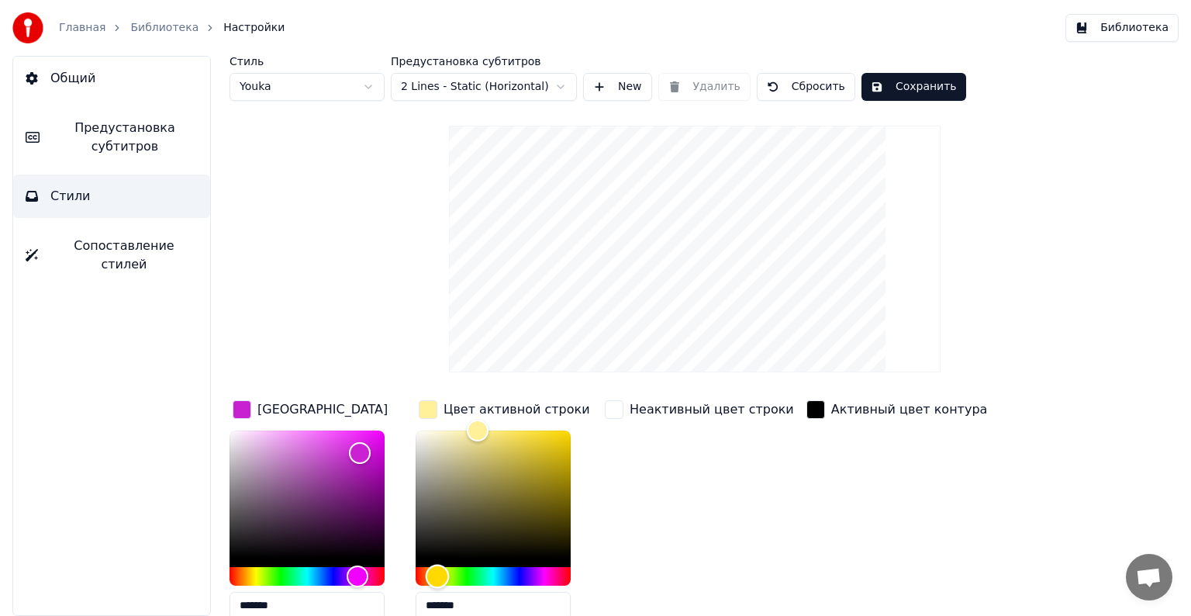
click at [463, 576] on div "Hue" at bounding box center [493, 576] width 155 height 19
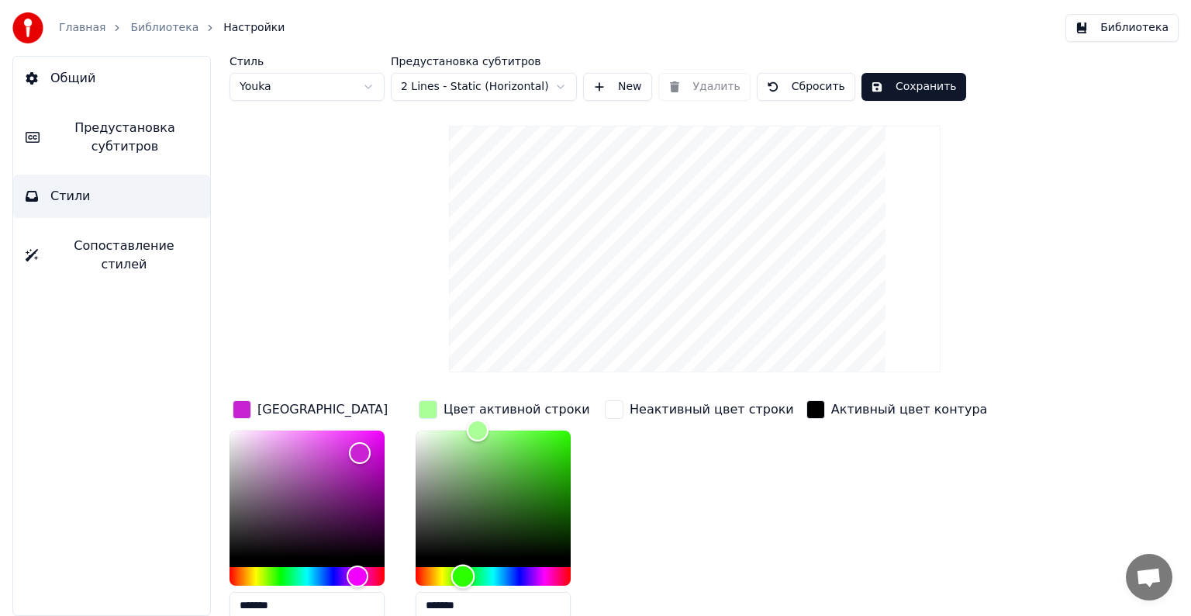
type input "*******"
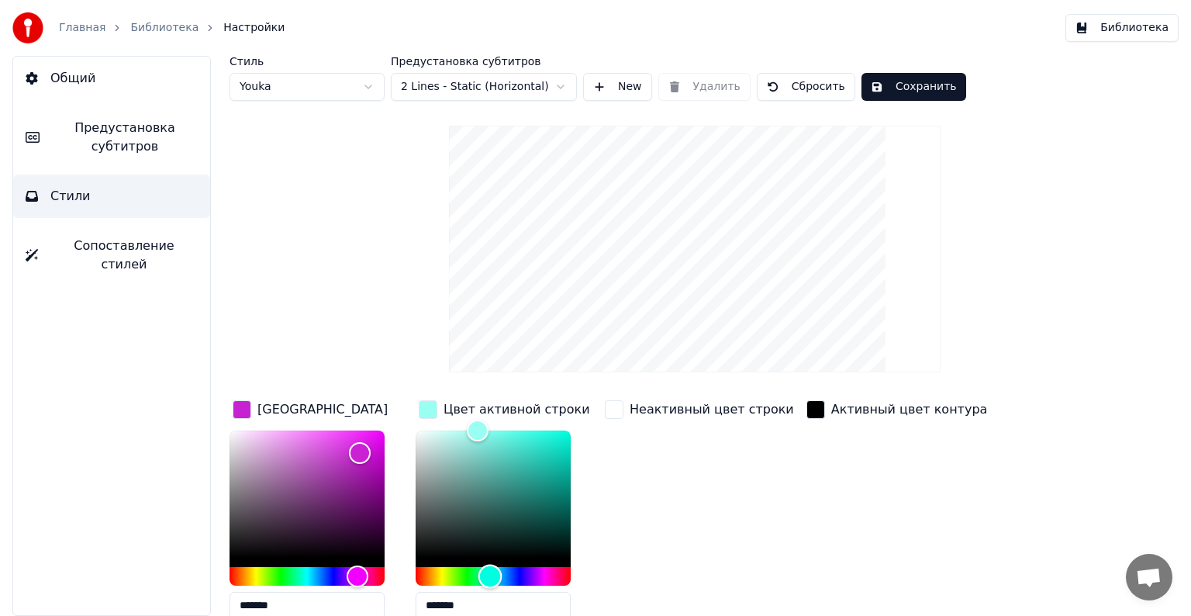
click at [490, 574] on div "Hue" at bounding box center [493, 576] width 155 height 19
click at [652, 459] on div "Неактивный цвет строки" at bounding box center [699, 514] width 195 height 235
click at [424, 408] on div "button" at bounding box center [428, 409] width 19 height 19
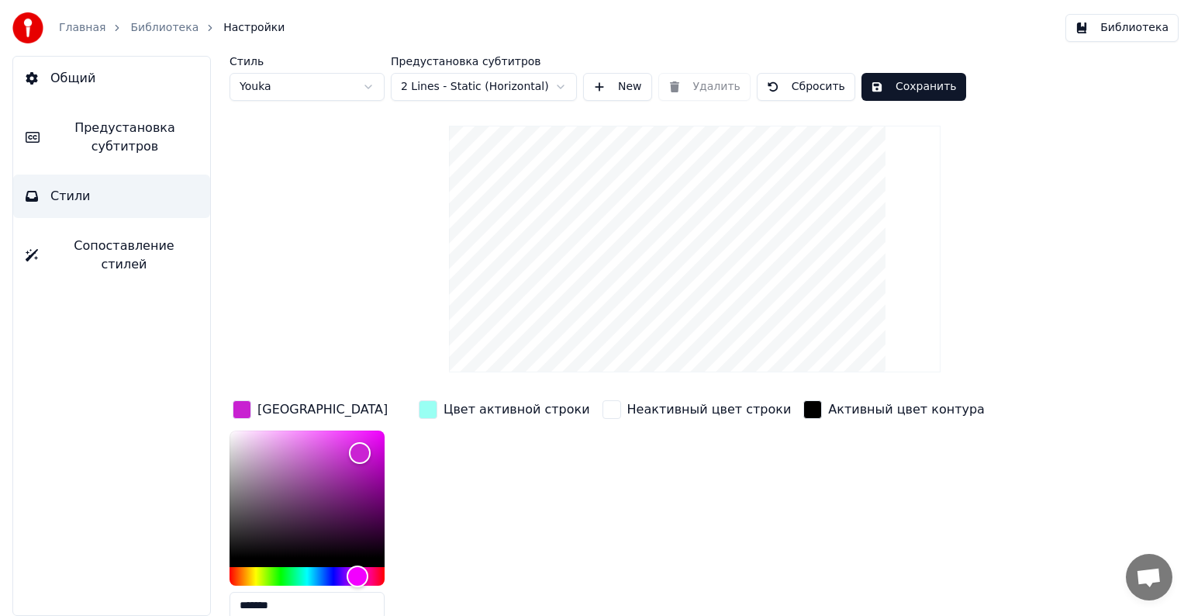
click at [233, 405] on div "button" at bounding box center [242, 409] width 19 height 19
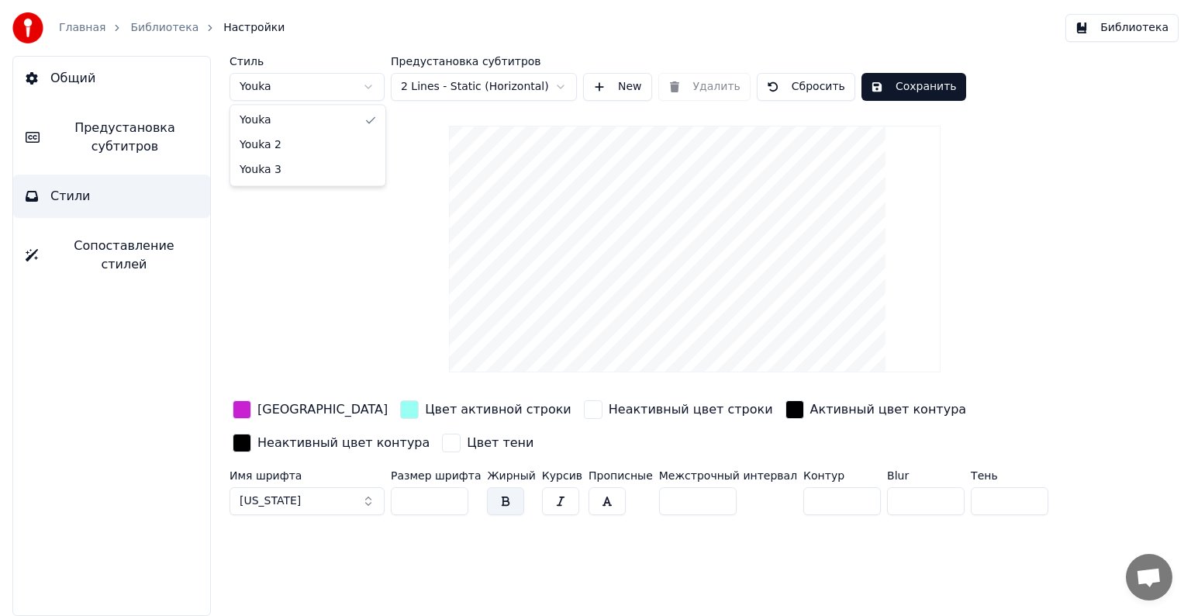
click at [371, 87] on html "Главная Библиотека Настройки Библиотека Общий Предустановка субтитров Стили Соп…" at bounding box center [595, 308] width 1191 height 616
click at [564, 88] on html "Главная Библиотека Настройки Библиотека Общий Предустановка субтитров Стили Соп…" at bounding box center [595, 308] width 1191 height 616
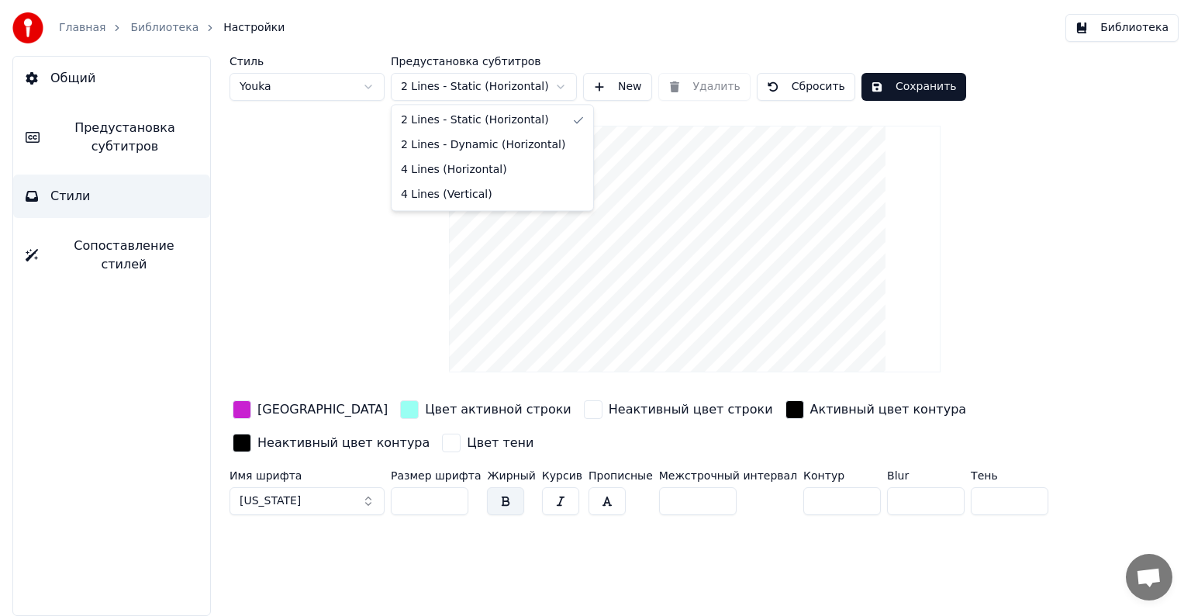
click at [564, 88] on html "Главная Библиотека Настройки Библиотека Общий Предустановка субтитров Стили Соп…" at bounding box center [595, 308] width 1191 height 616
click at [893, 88] on button "Сохранить" at bounding box center [914, 87] width 105 height 28
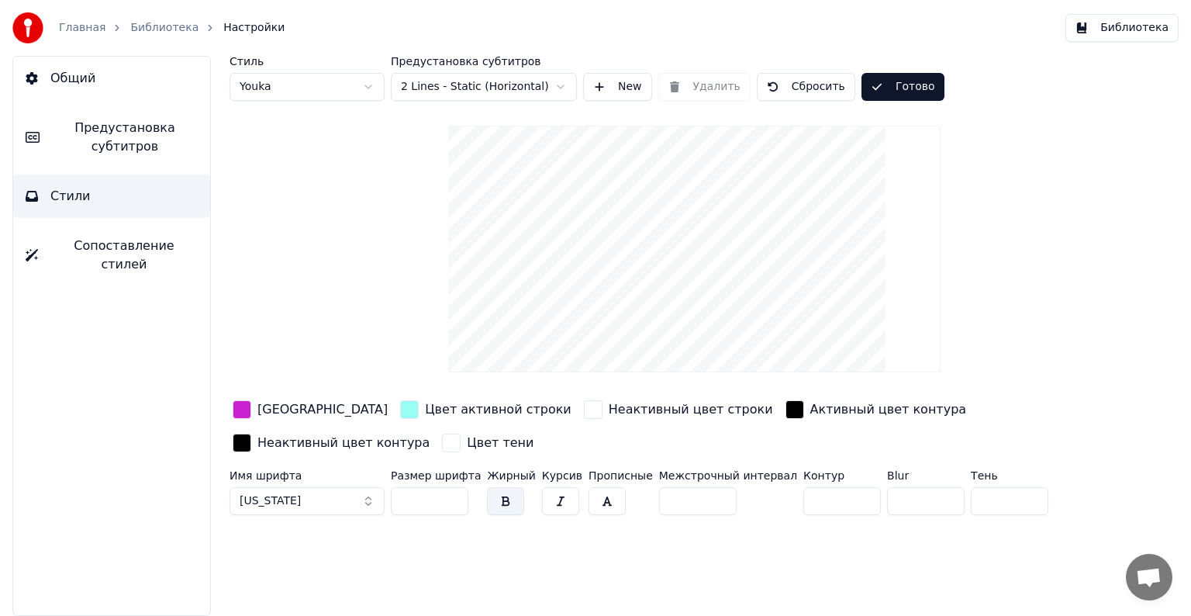
click at [893, 88] on button "Готово" at bounding box center [903, 87] width 83 height 28
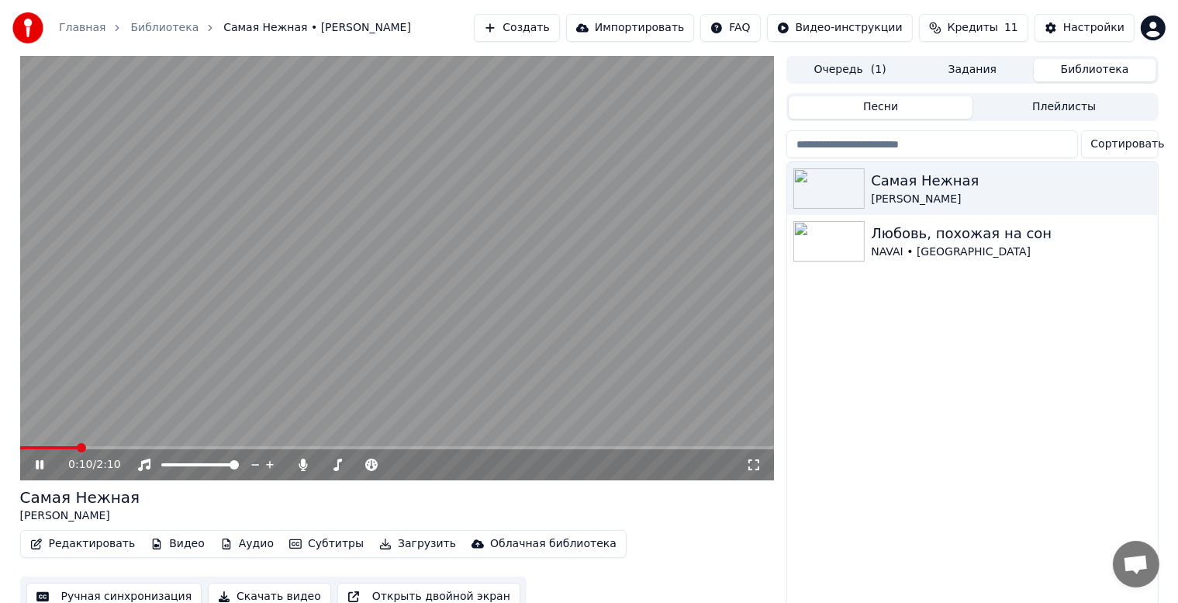
click at [79, 447] on span at bounding box center [397, 447] width 755 height 3
click at [305, 465] on icon at bounding box center [303, 464] width 9 height 12
click at [20, 452] on span at bounding box center [24, 447] width 9 height 9
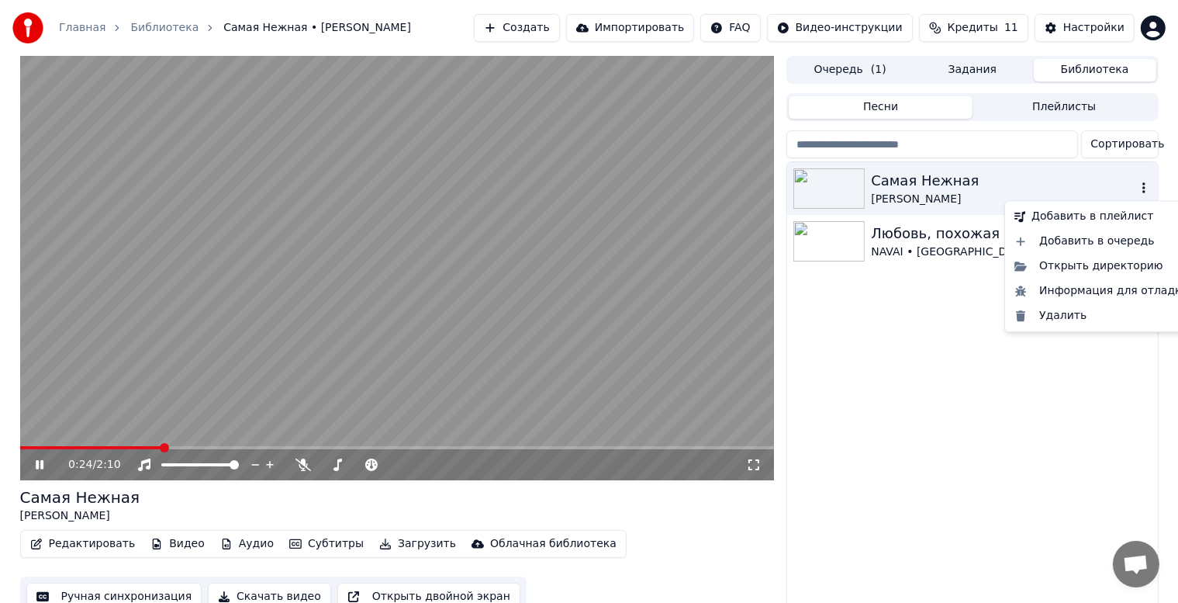
click at [1139, 191] on icon "button" at bounding box center [1144, 187] width 16 height 12
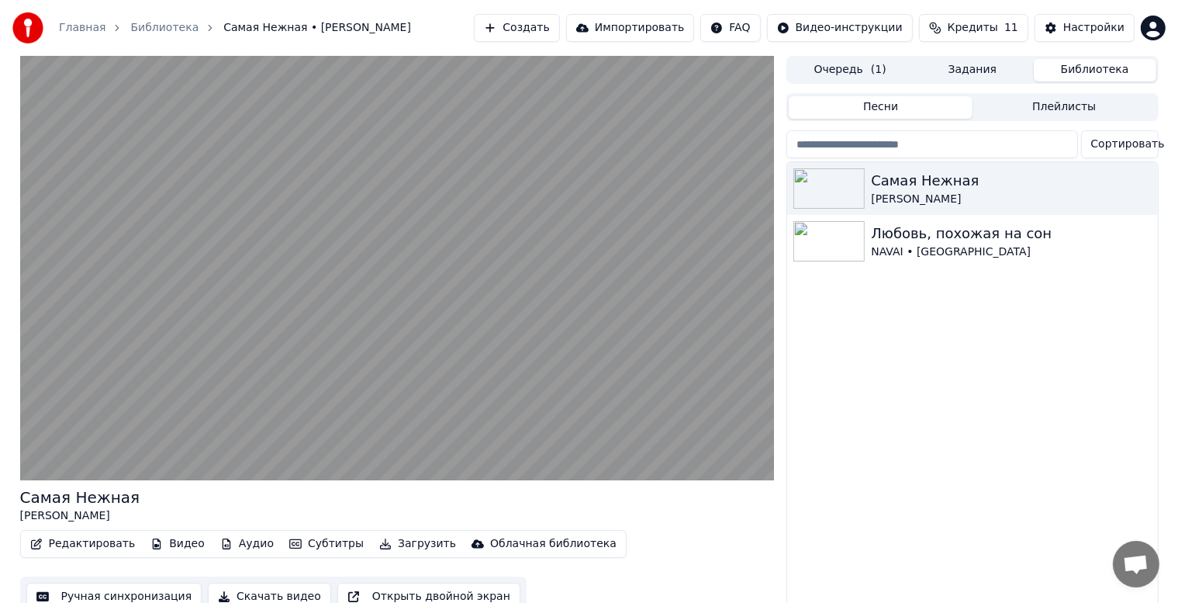
click at [970, 350] on div "Самая Нежная [PERSON_NAME] Любовь, похожая на сон NAVAI • [GEOGRAPHIC_DATA]" at bounding box center [972, 387] width 370 height 451
click at [1078, 67] on button "Библиотека" at bounding box center [1095, 70] width 123 height 22
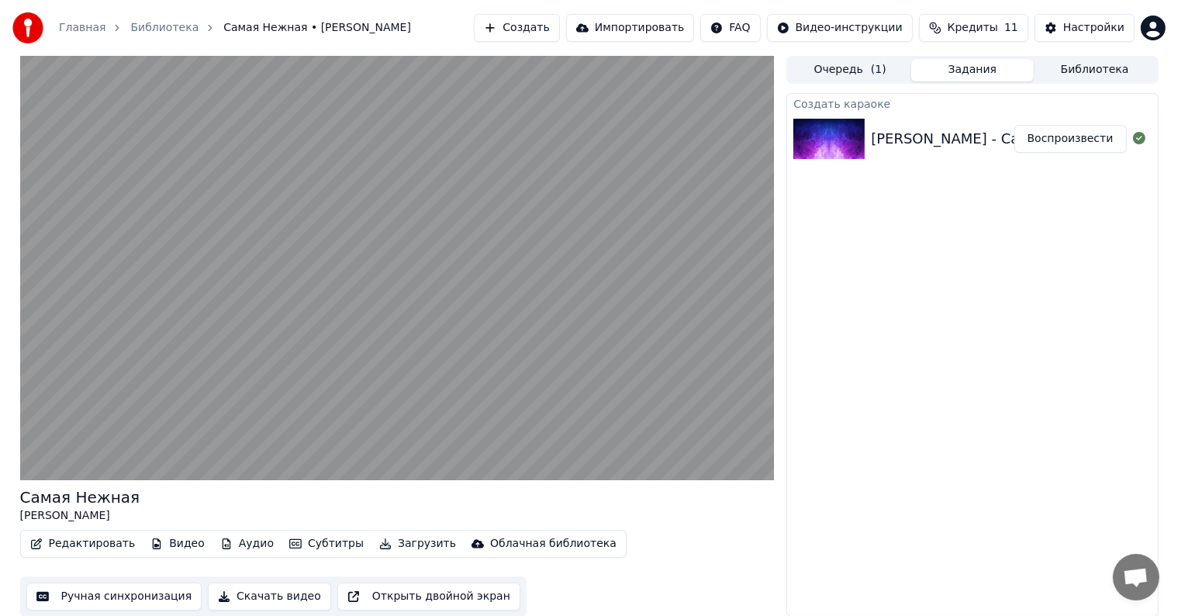
click at [995, 65] on button "Задания" at bounding box center [972, 70] width 123 height 22
click at [955, 238] on div "Создать караоке [PERSON_NAME] - Самая Нежная Воспроизвести" at bounding box center [971, 355] width 371 height 524
click at [860, 74] on button "Очередь ( 1 )" at bounding box center [850, 70] width 123 height 22
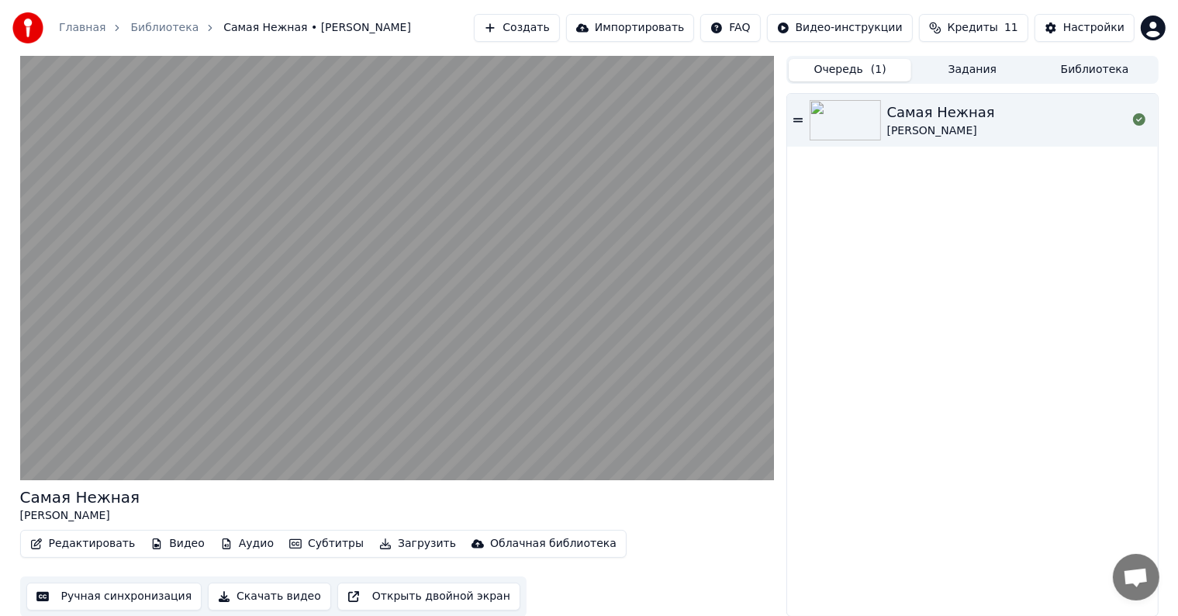
click at [973, 70] on button "Задания" at bounding box center [972, 70] width 123 height 22
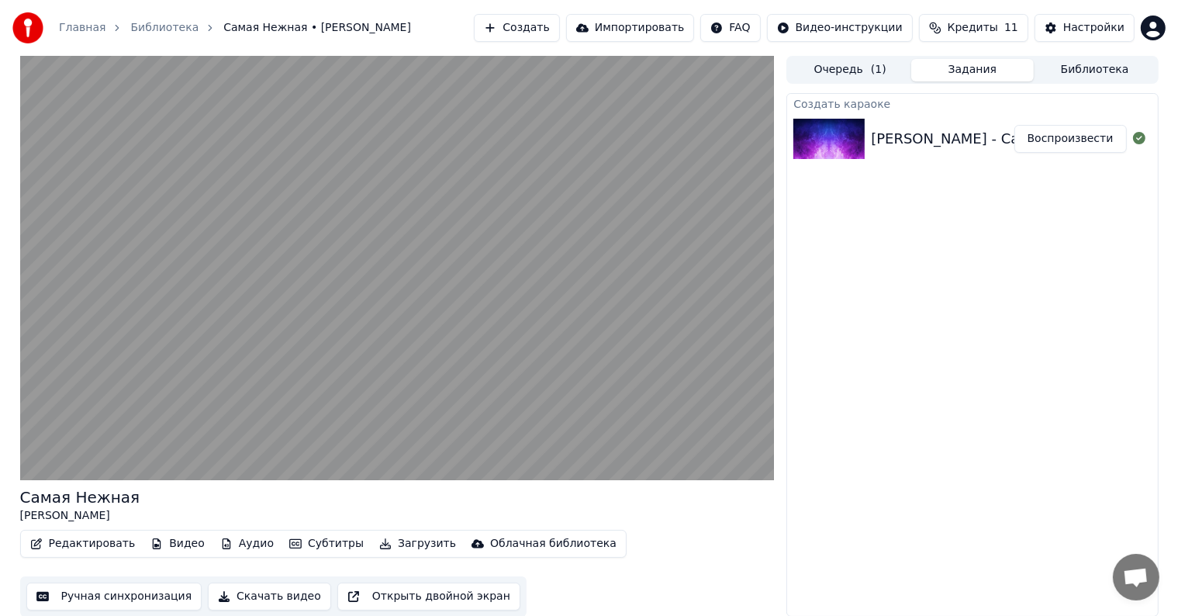
click at [1081, 67] on button "Библиотека" at bounding box center [1095, 70] width 123 height 22
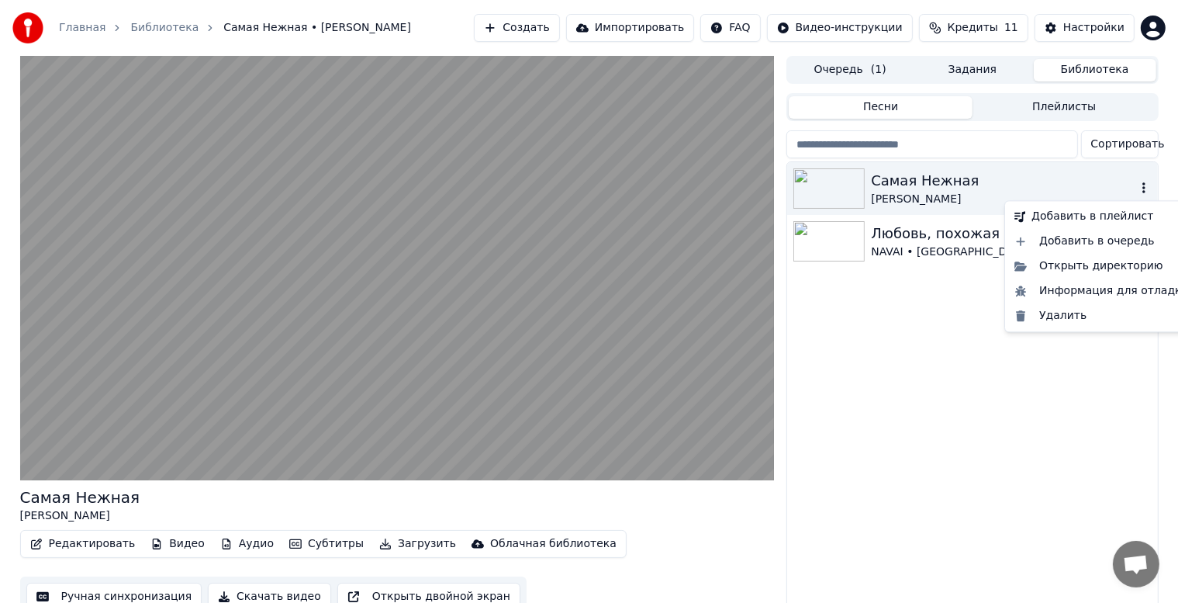
click at [1144, 186] on icon "button" at bounding box center [1144, 187] width 16 height 12
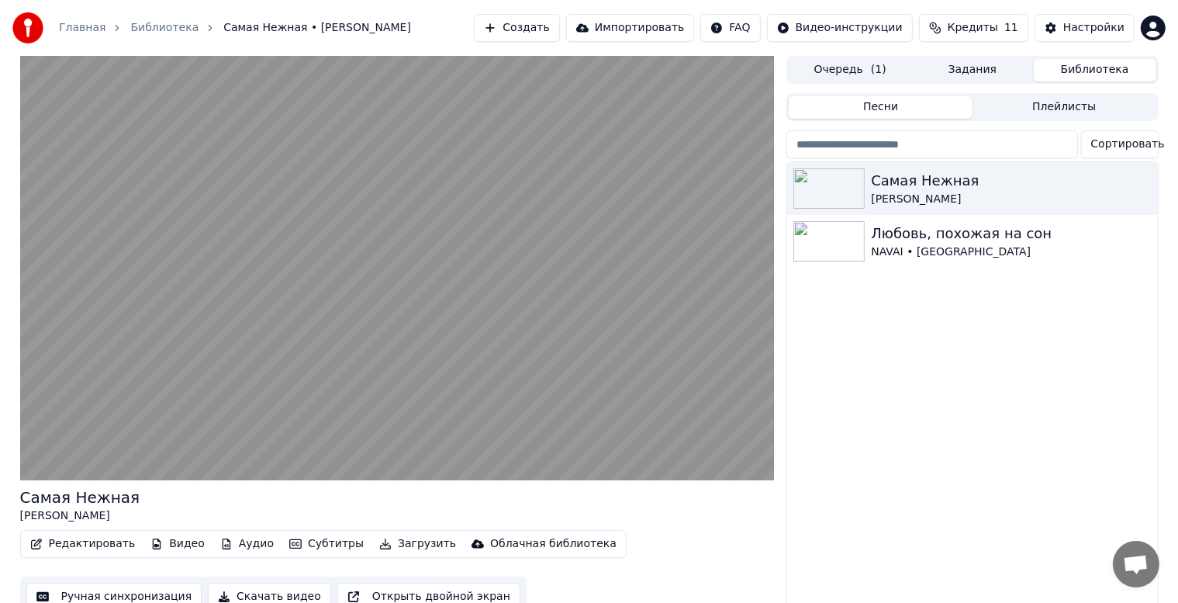
click at [992, 366] on div "Самая Нежная [PERSON_NAME] Любовь, похожая на сон NAVAI • [GEOGRAPHIC_DATA]" at bounding box center [972, 387] width 370 height 451
click at [88, 542] on button "Редактировать" at bounding box center [83, 544] width 118 height 22
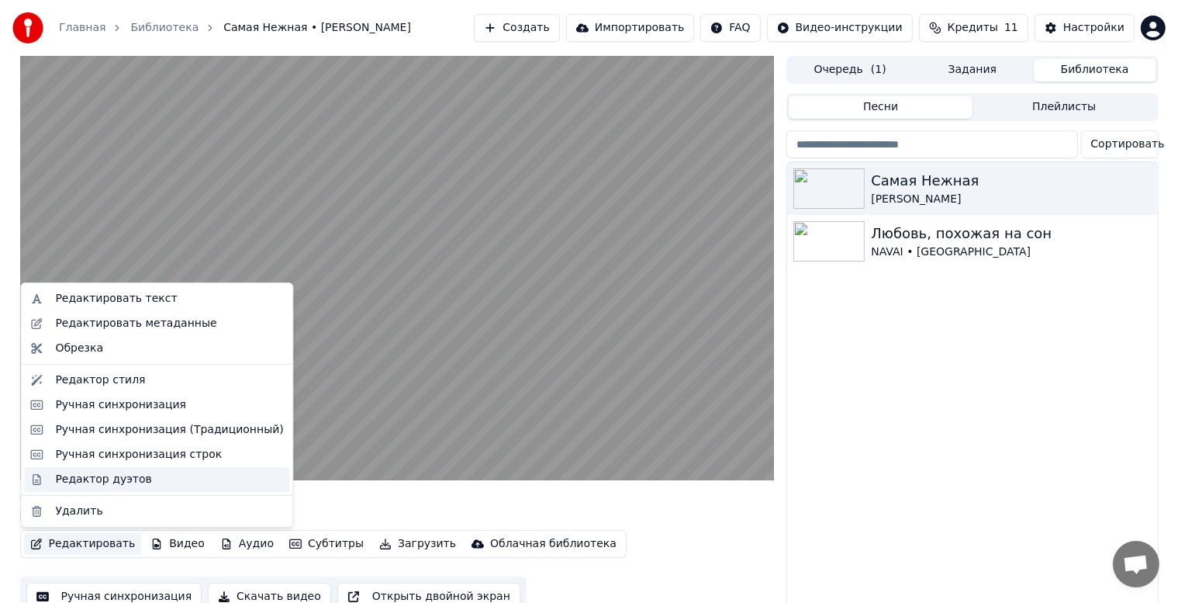
click at [68, 480] on div "Редактор дуэтов" at bounding box center [103, 480] width 96 height 16
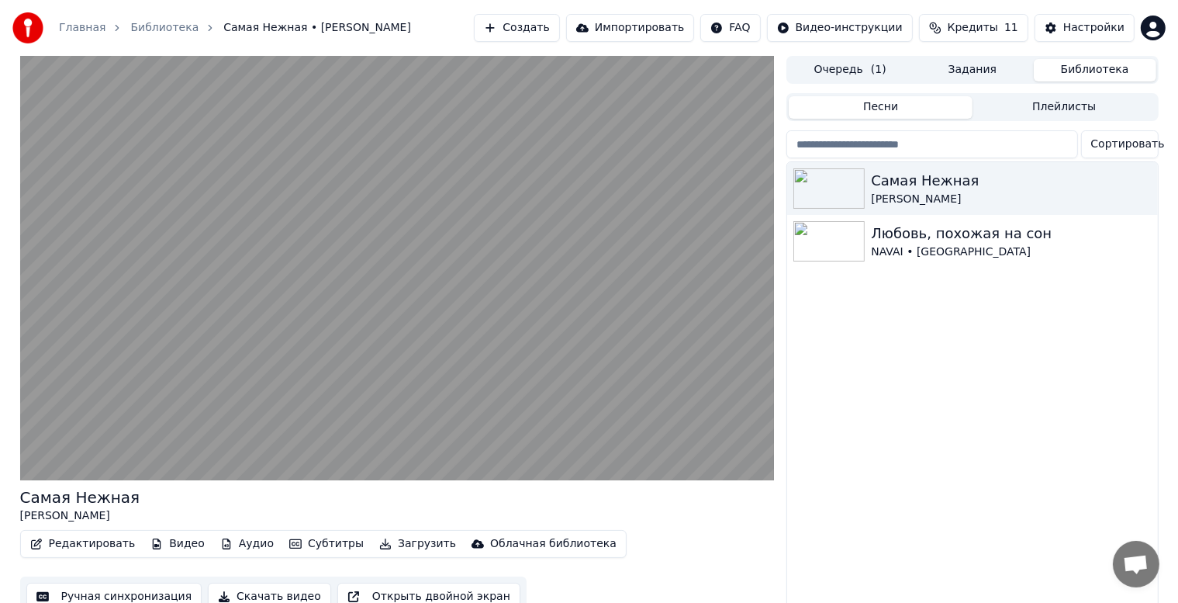
click at [389, 543] on button "Загрузить" at bounding box center [417, 544] width 89 height 22
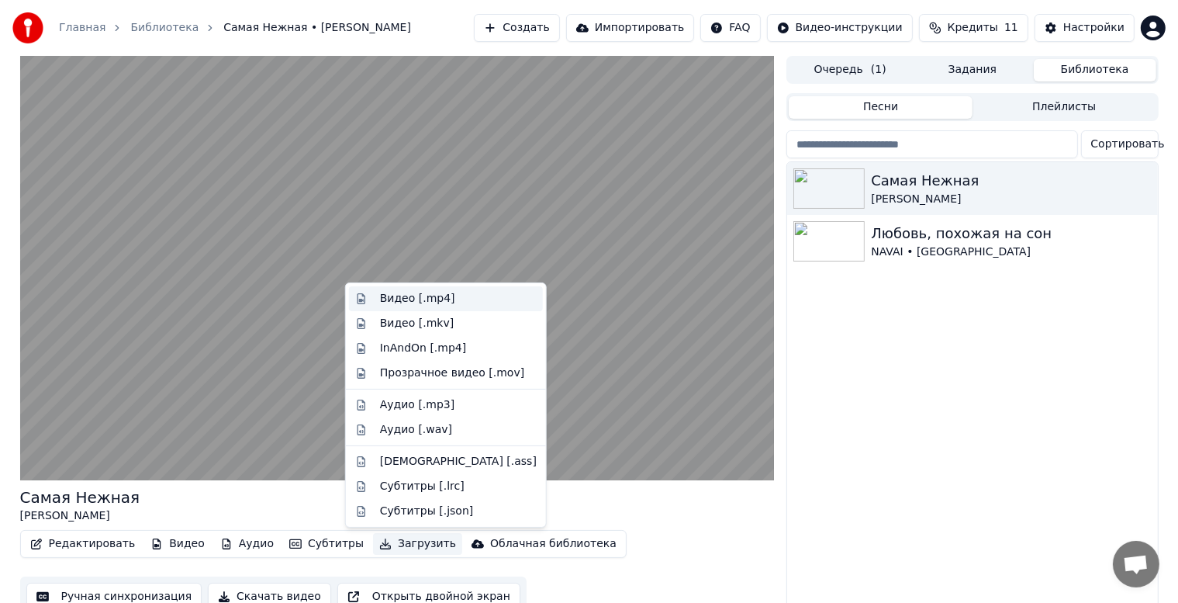
click at [398, 301] on div "Видео [.mp4]" at bounding box center [417, 299] width 75 height 16
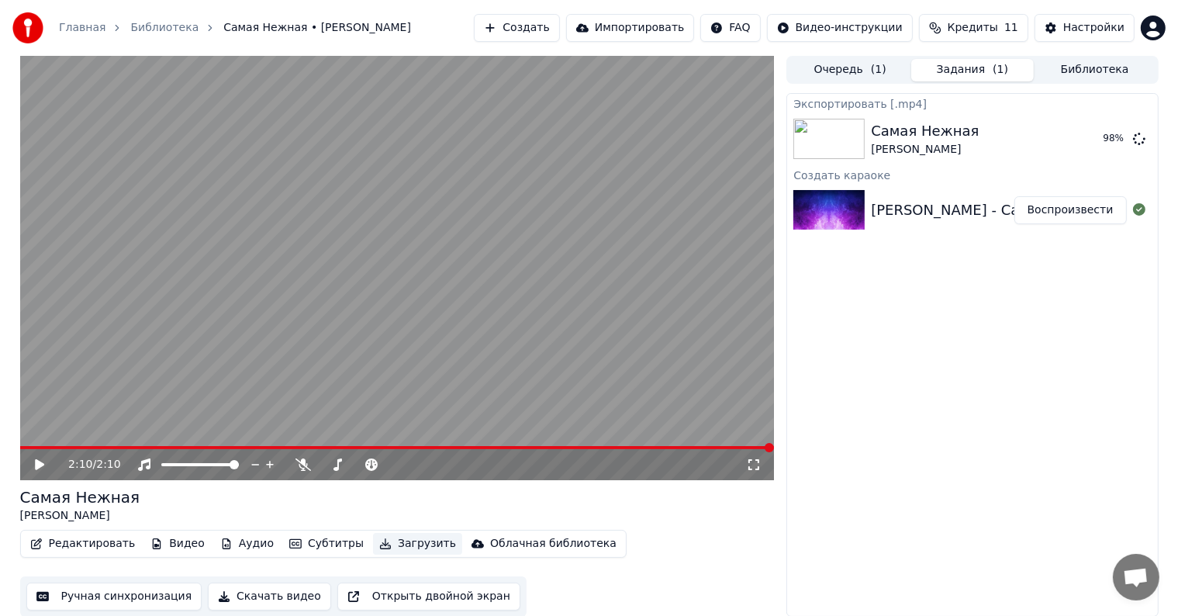
scroll to position [1, 0]
click at [38, 464] on icon at bounding box center [39, 463] width 9 height 11
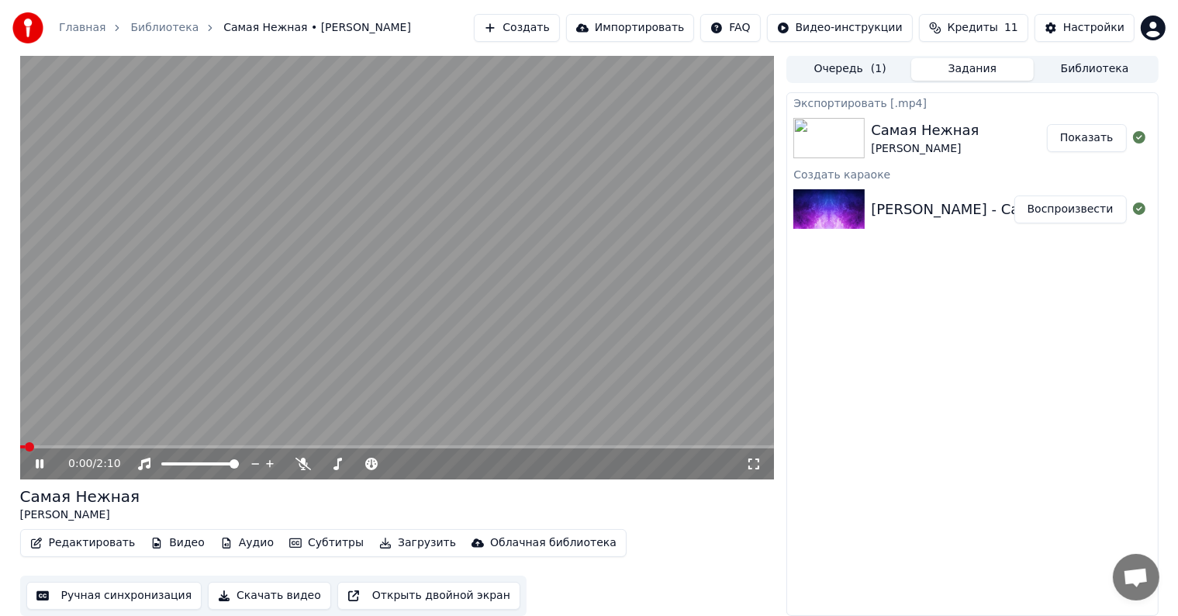
click at [35, 464] on icon at bounding box center [51, 464] width 36 height 12
click at [869, 68] on button "Очередь ( 1 )" at bounding box center [850, 69] width 123 height 22
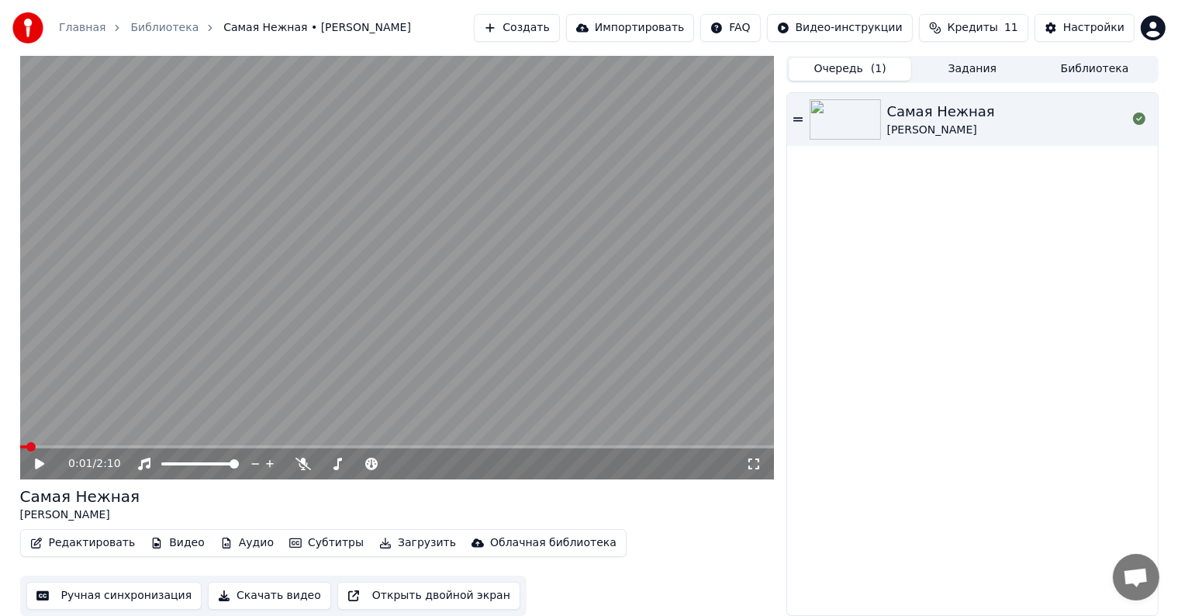
click at [958, 65] on button "Задания" at bounding box center [972, 69] width 123 height 22
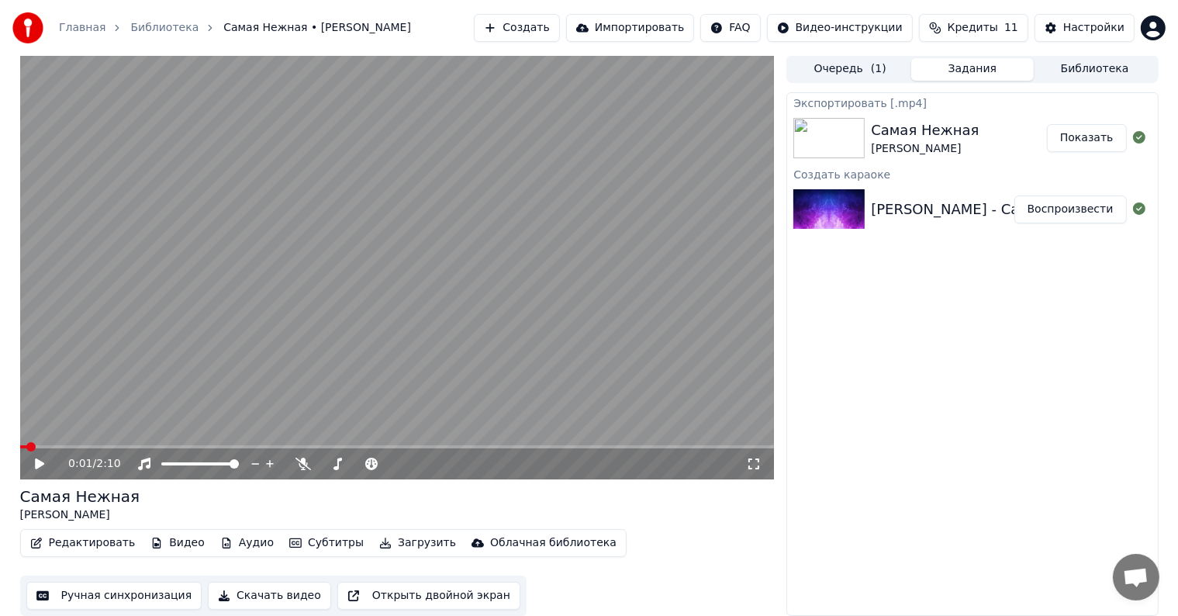
click at [854, 70] on button "Очередь ( 1 )" at bounding box center [850, 69] width 123 height 22
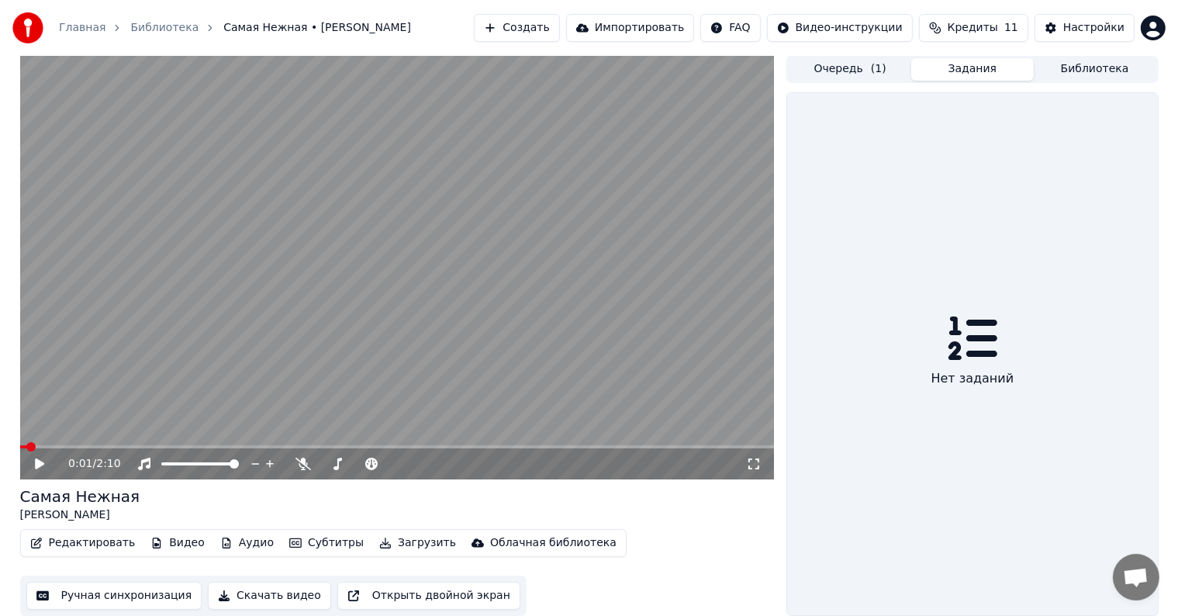
click at [961, 69] on button "Задания" at bounding box center [972, 69] width 123 height 22
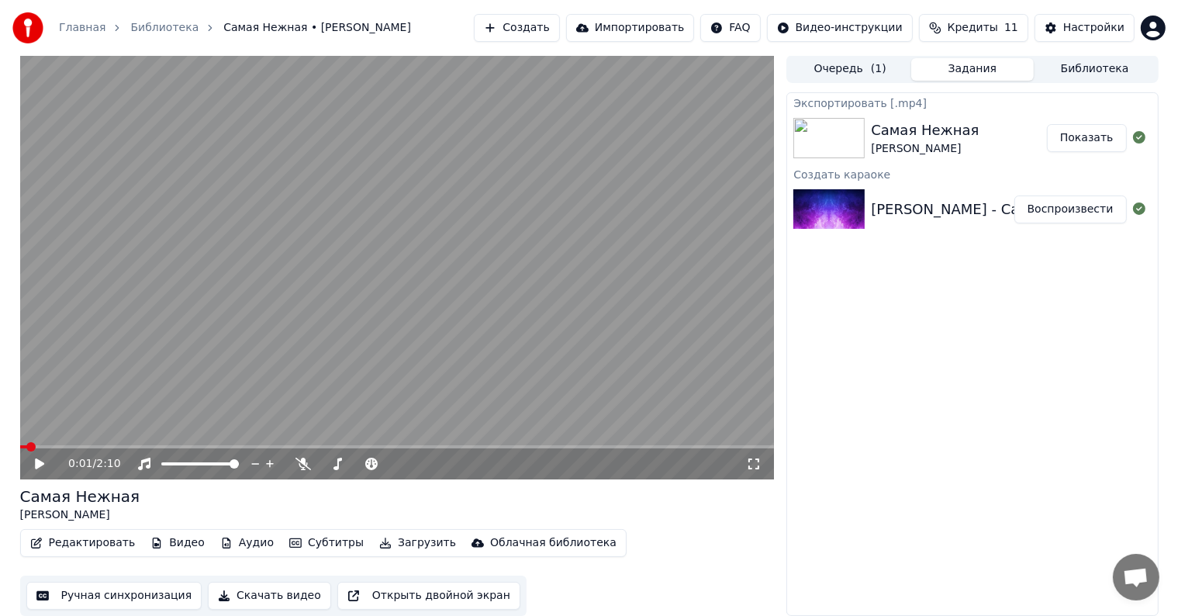
click at [1066, 305] on div "Экспортировать [.mp4] Самая Нежная [PERSON_NAME] Показать Создать караоке [PERS…" at bounding box center [971, 354] width 371 height 524
